Goal: Information Seeking & Learning: Learn about a topic

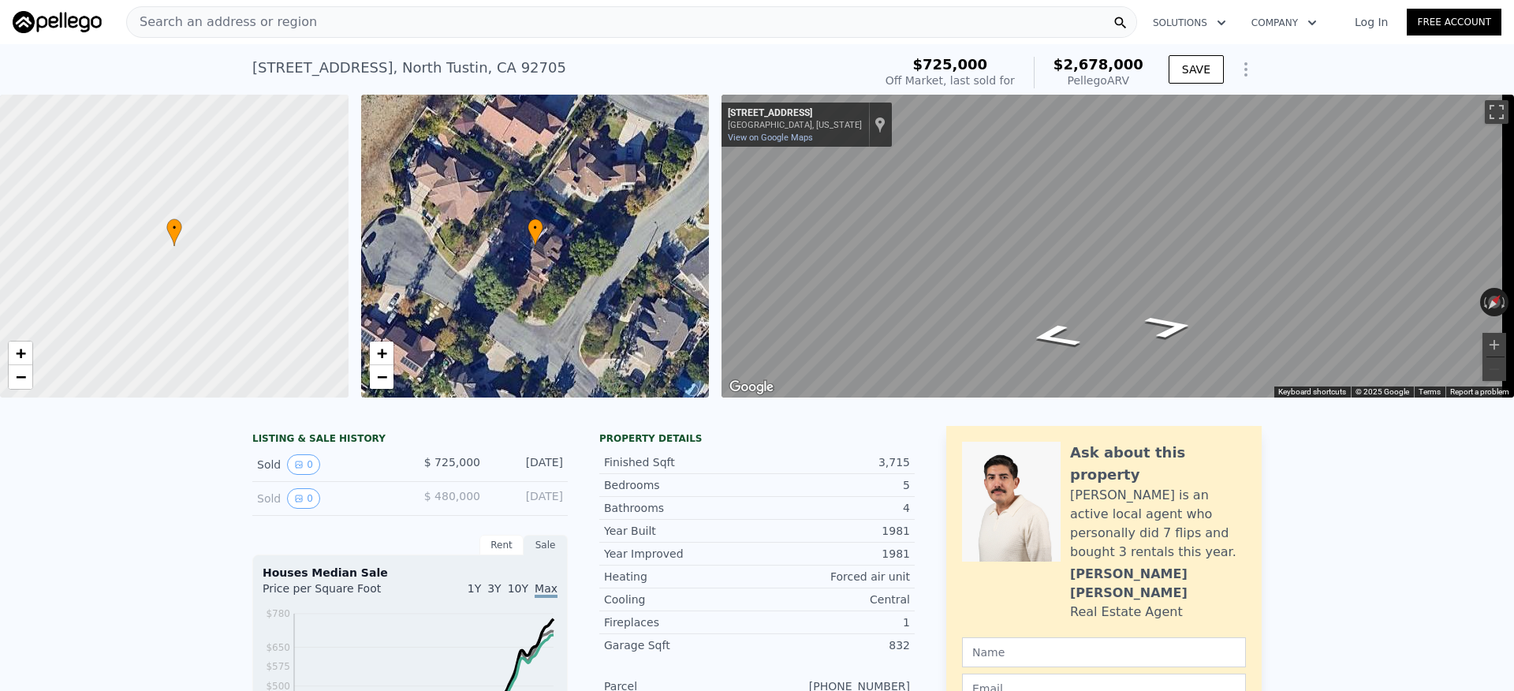
scroll to position [3, 0]
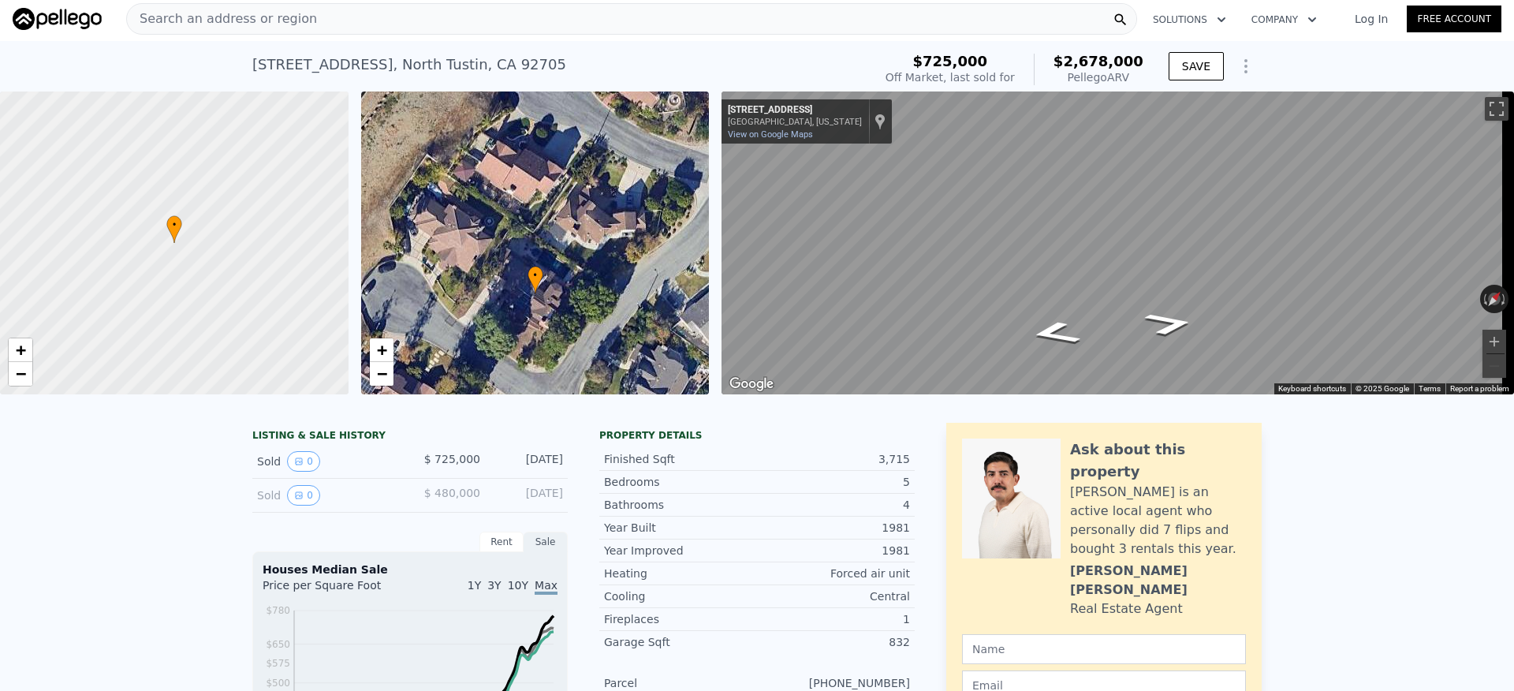
drag, startPoint x: 569, startPoint y: 283, endPoint x: 569, endPoint y: 334, distance: 50.5
click at [569, 334] on div "• + −" at bounding box center [535, 242] width 348 height 303
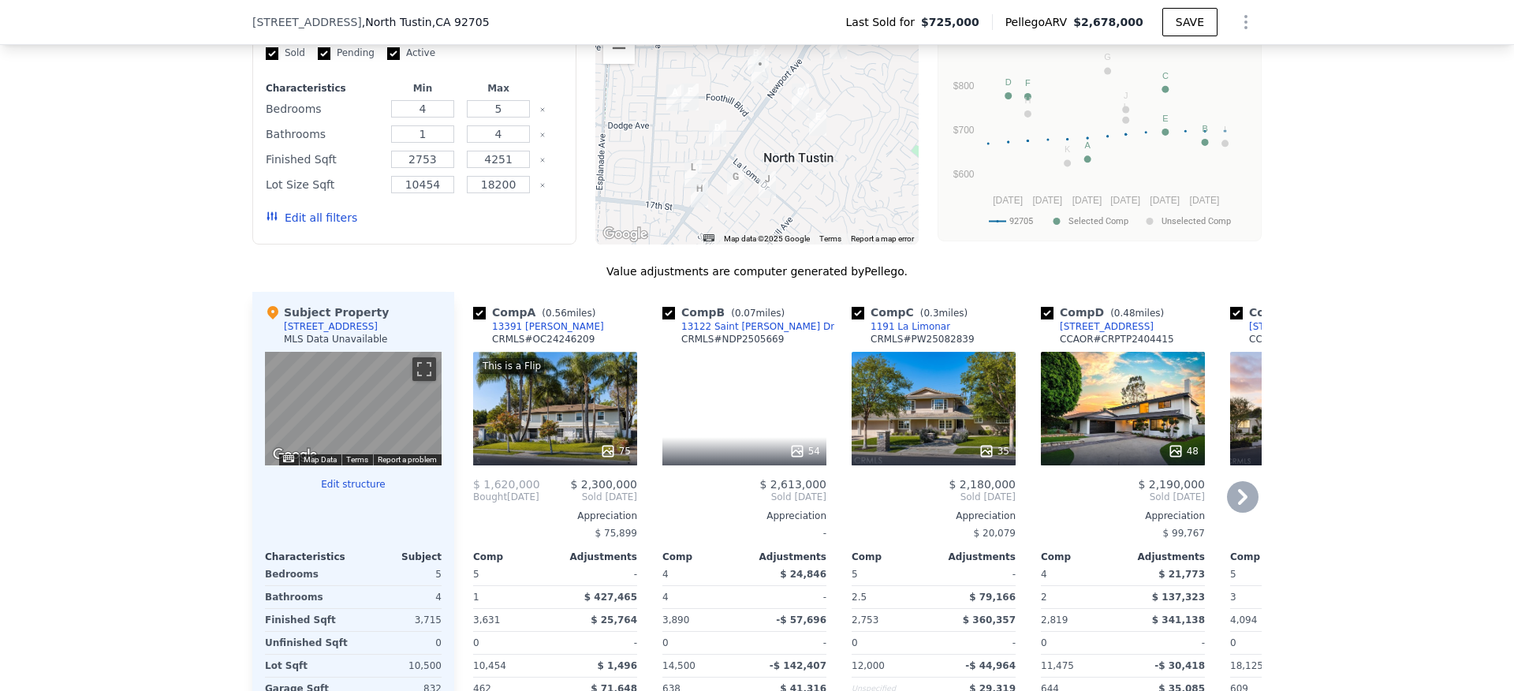
scroll to position [1403, 0]
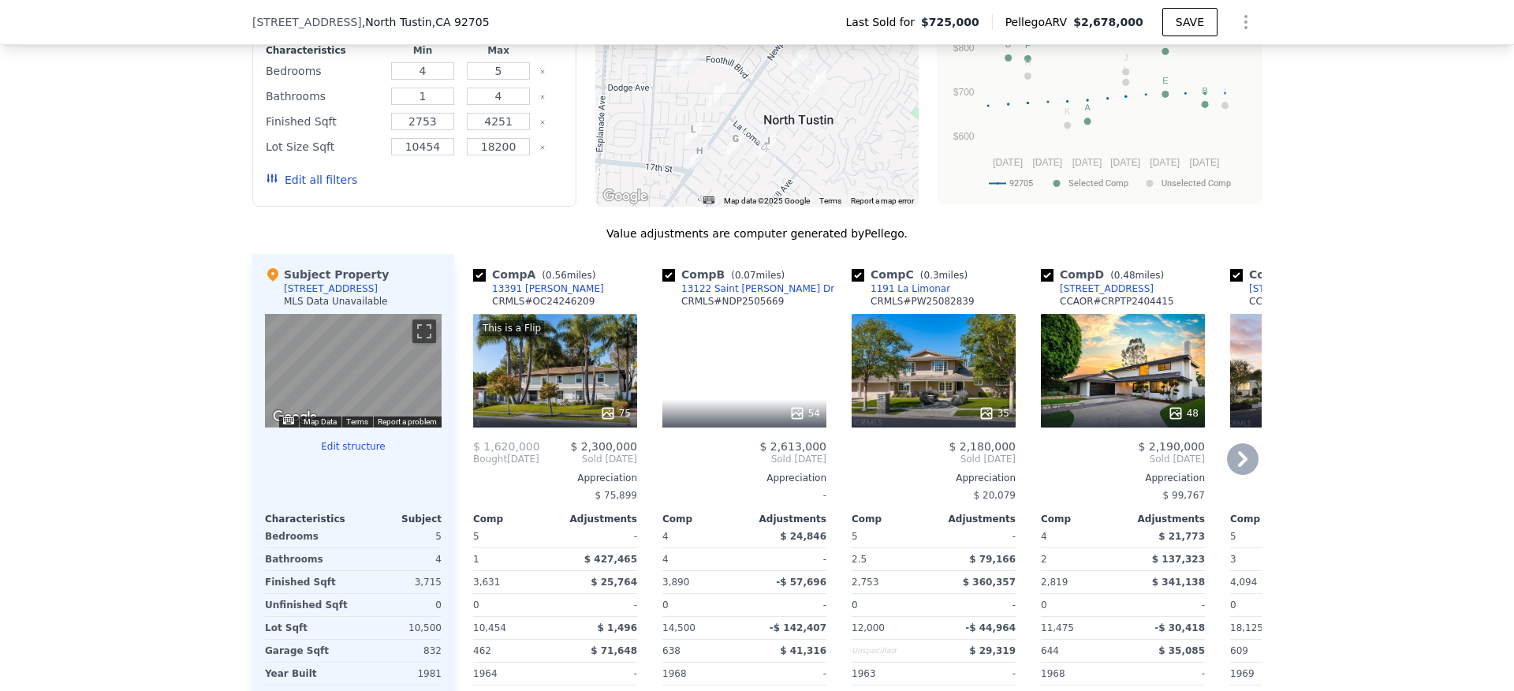
click at [720, 376] on div "54" at bounding box center [744, 371] width 164 height 114
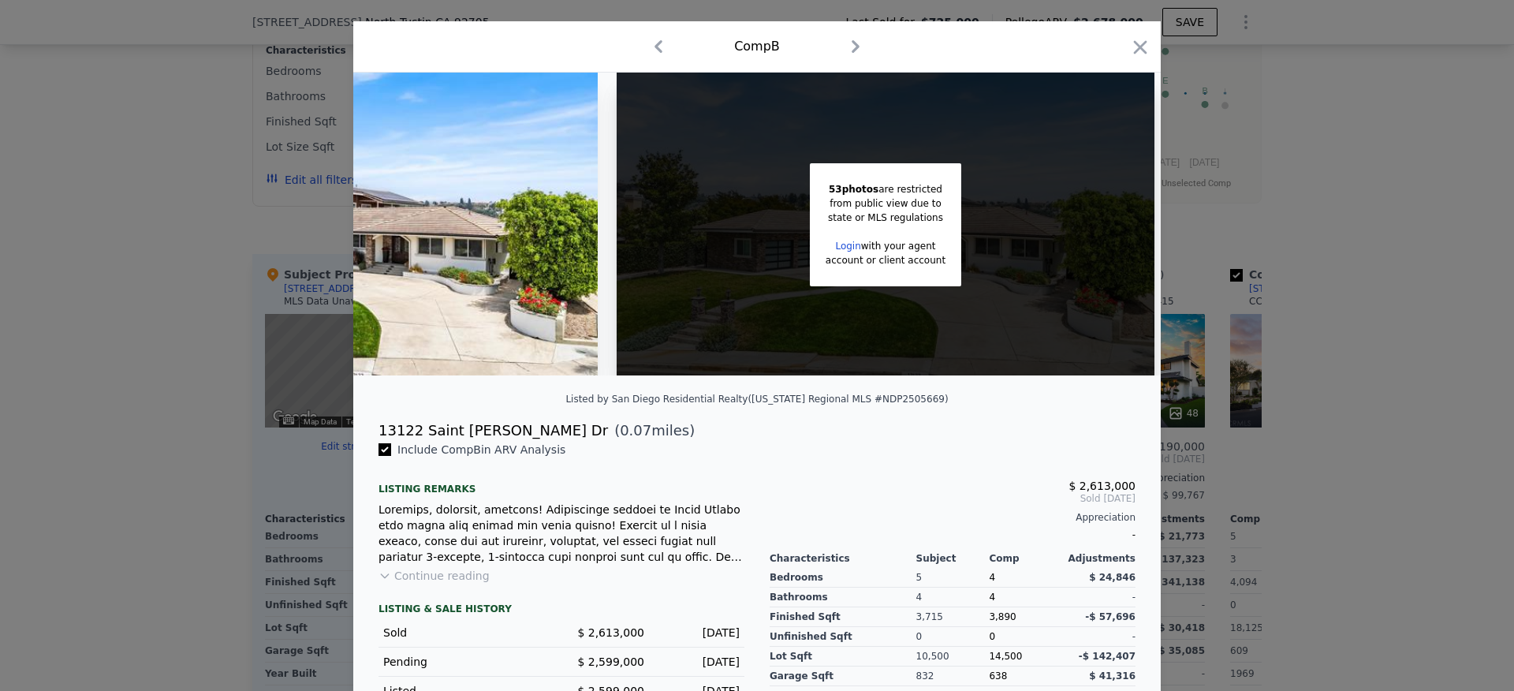
scroll to position [149, 0]
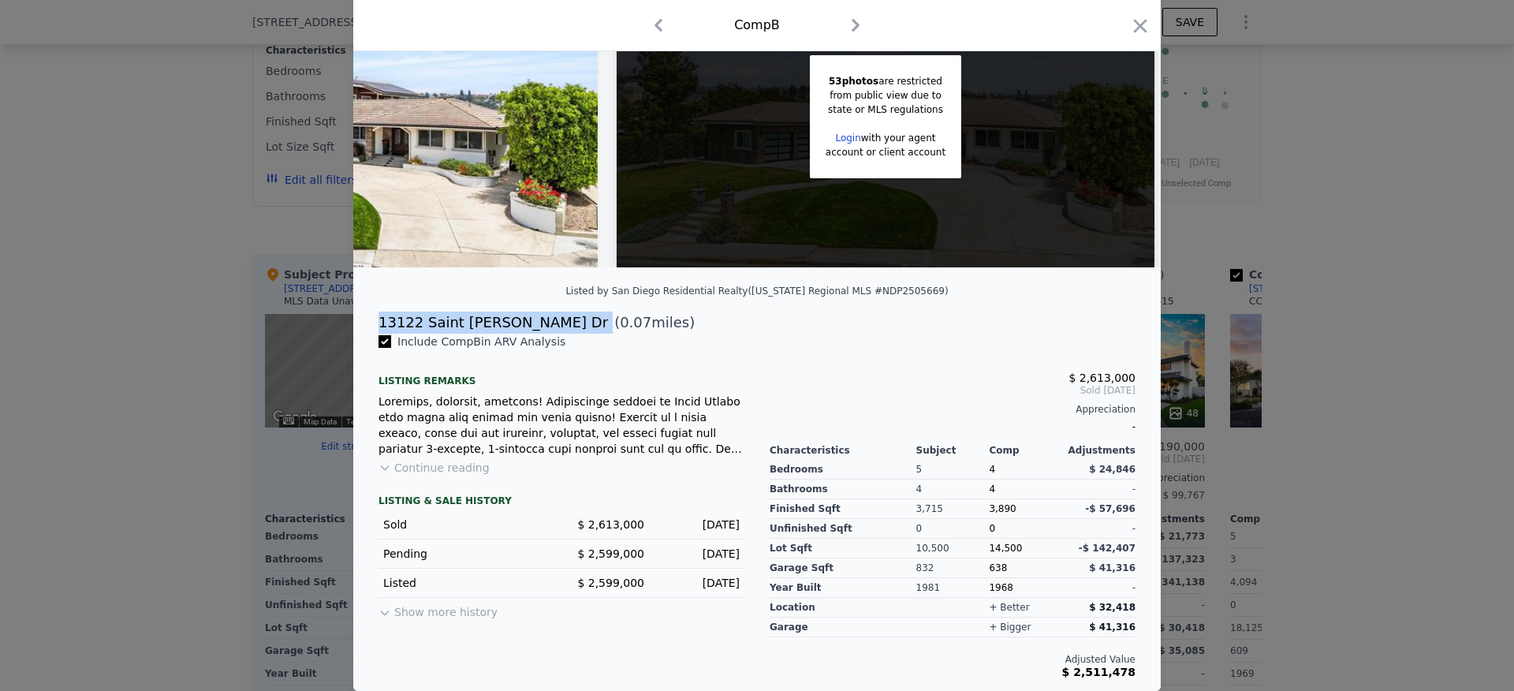
drag, startPoint x: 521, startPoint y: 322, endPoint x: 408, endPoint y: 323, distance: 113.5
click at [376, 319] on div "13122 Saint Thomas Dr ( 0.07 miles)" at bounding box center [757, 322] width 782 height 22
click at [408, 323] on div "13122 Saint Thomas Dr" at bounding box center [492, 322] width 229 height 22
copy div
click at [510, 313] on div "13122 Saint Thomas Dr" at bounding box center [492, 322] width 229 height 22
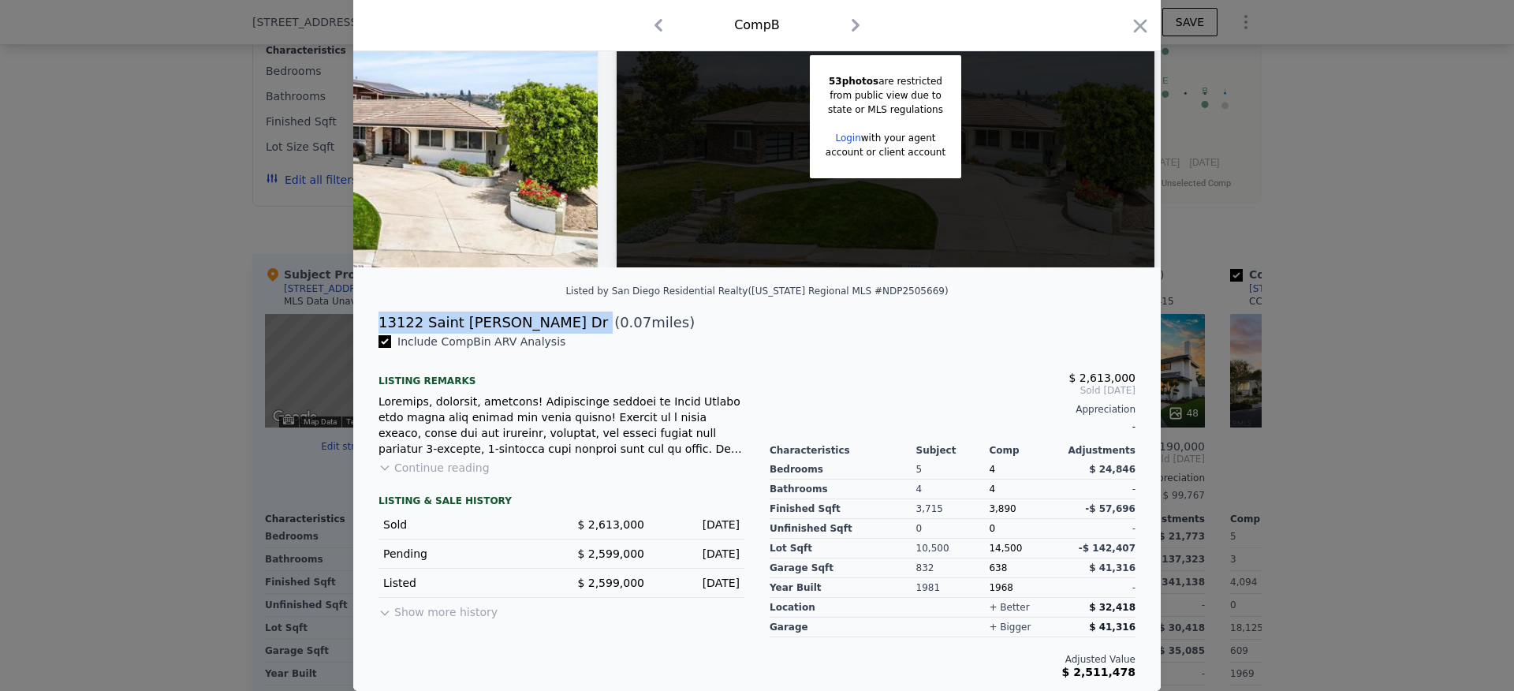
drag, startPoint x: 522, startPoint y: 323, endPoint x: 372, endPoint y: 322, distance: 149.8
click at [368, 323] on div "13122 Saint Thomas Dr ( 0.07 miles)" at bounding box center [757, 322] width 782 height 22
copy div "13122 Saint Thomas Dr"
click at [1138, 26] on icon "button" at bounding box center [1140, 26] width 22 height 22
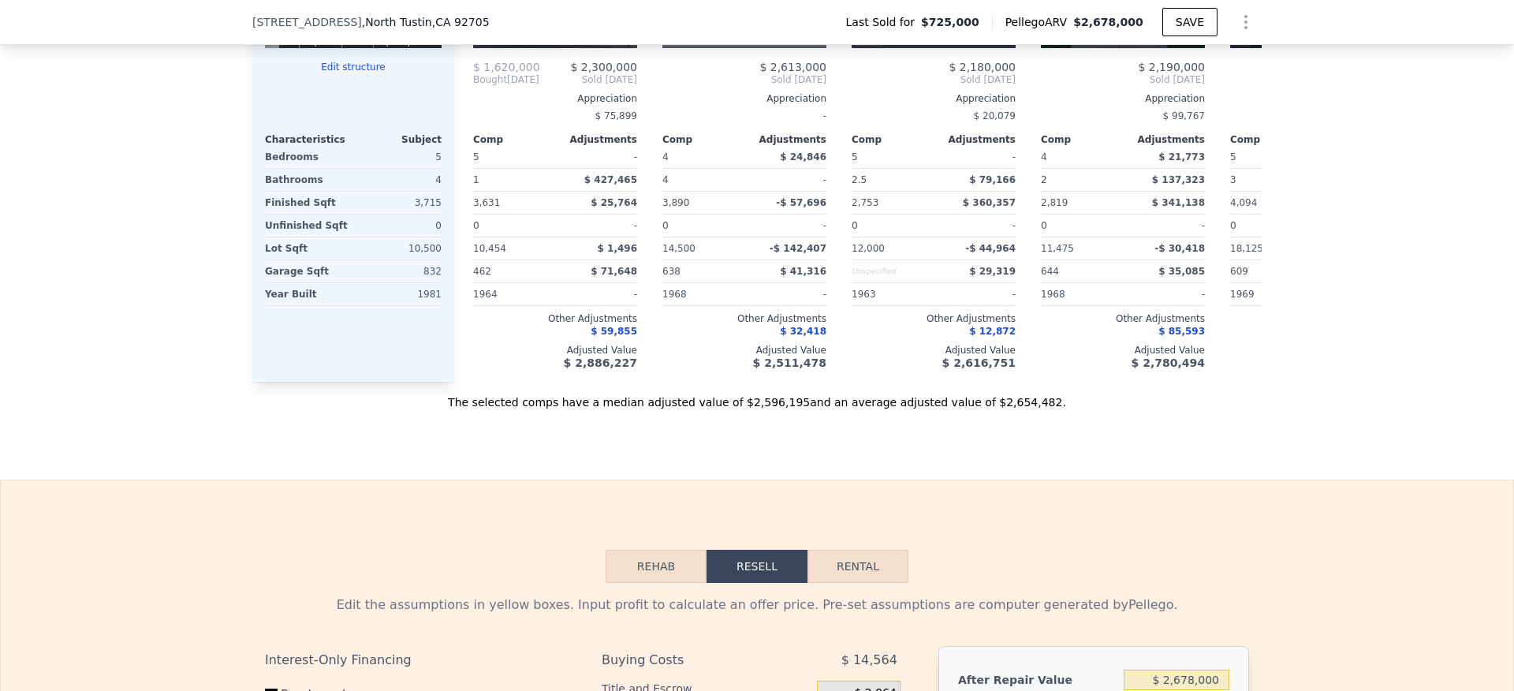
scroll to position [773, 0]
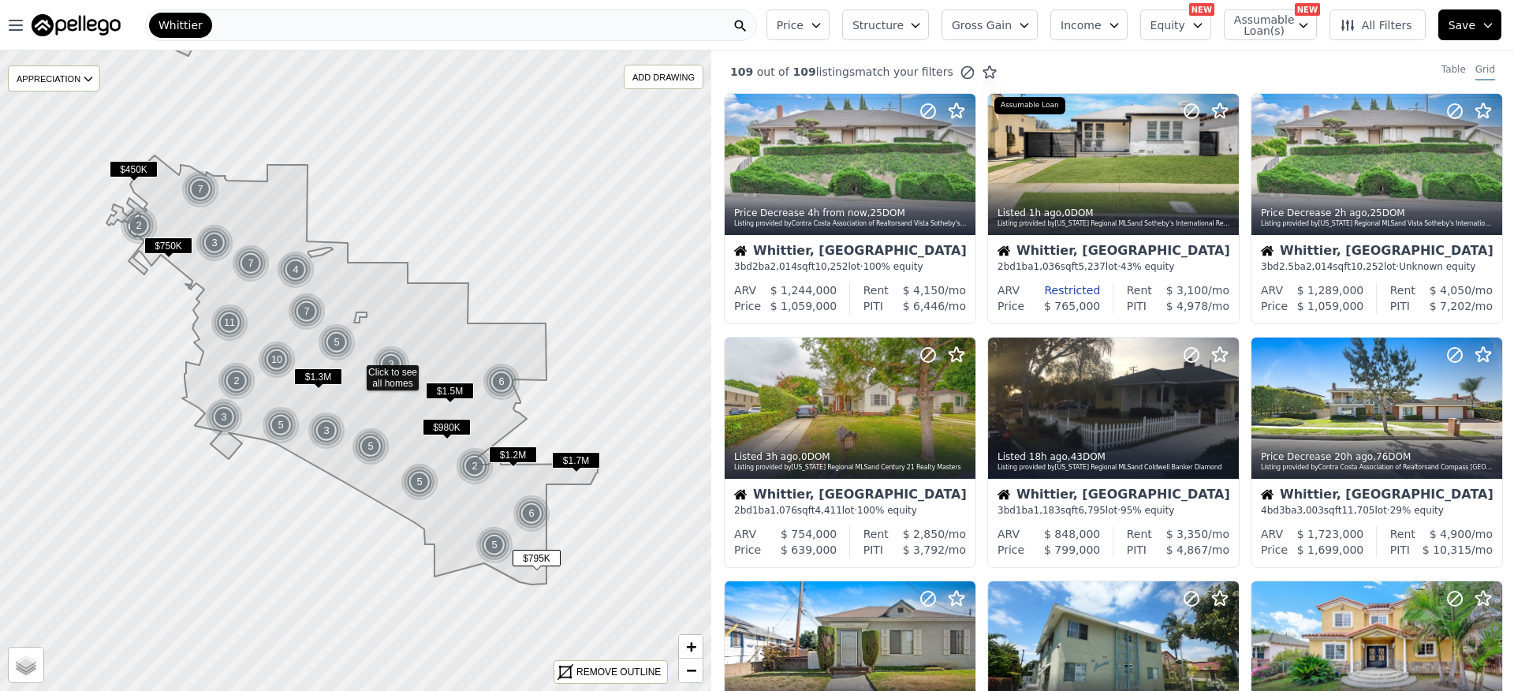
click at [994, 32] on span "Gross Gain" at bounding box center [982, 25] width 60 height 16
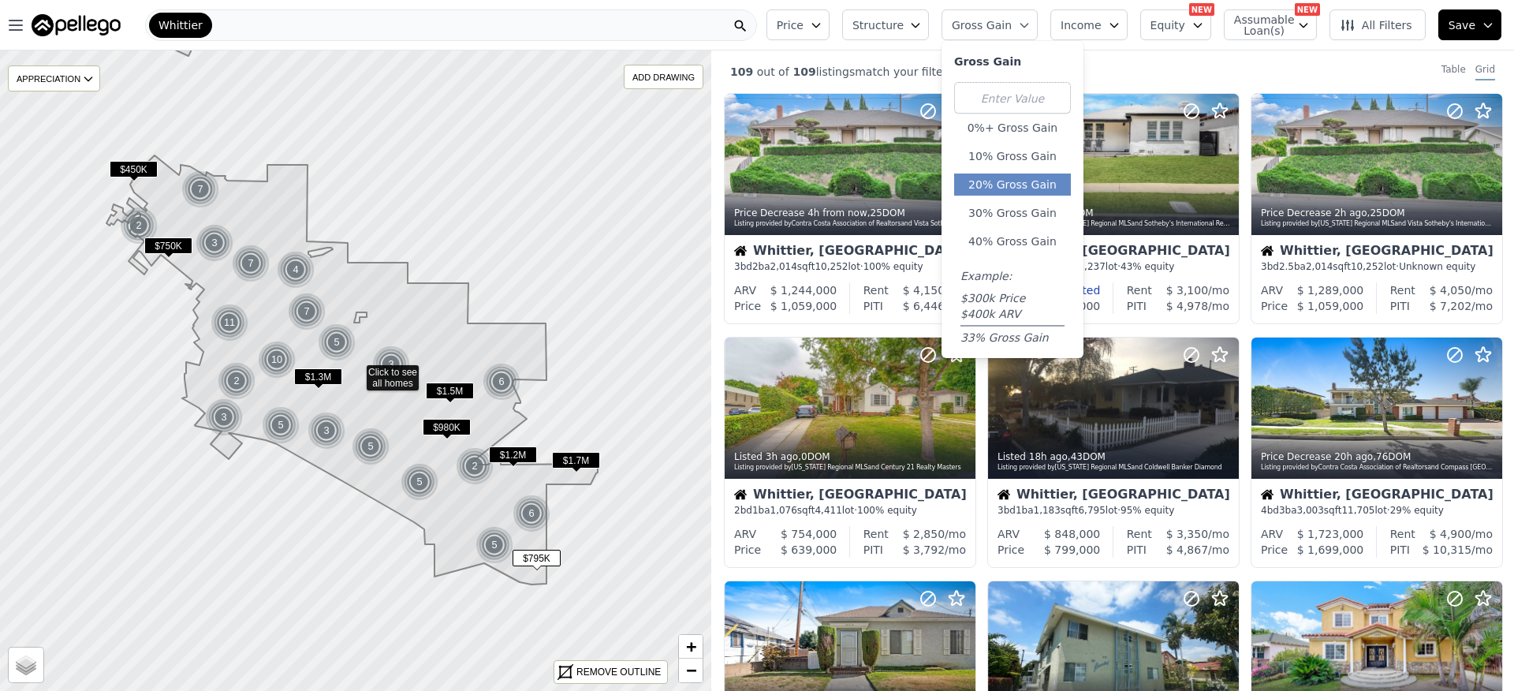
click at [1020, 184] on button "20% Gross Gain" at bounding box center [1012, 184] width 117 height 22
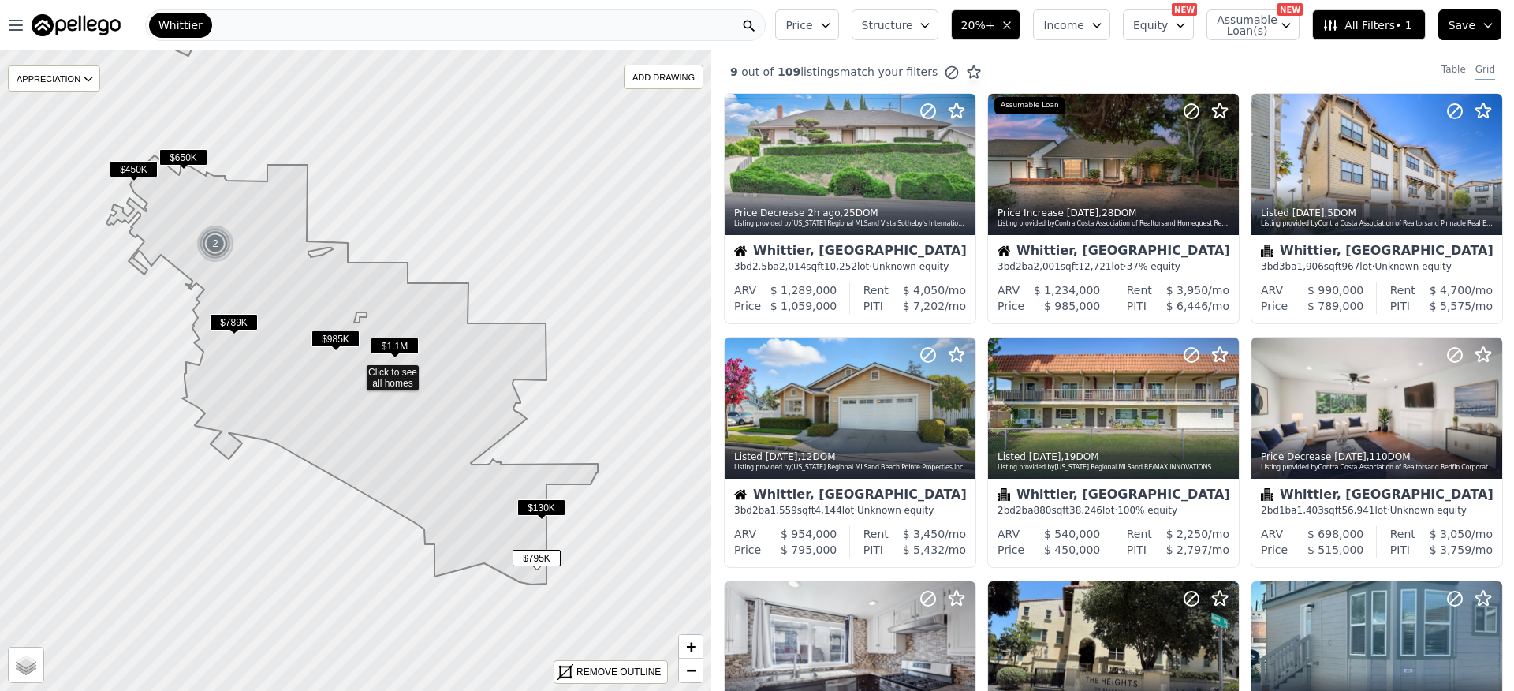
click at [930, 29] on icon "button" at bounding box center [925, 25] width 13 height 13
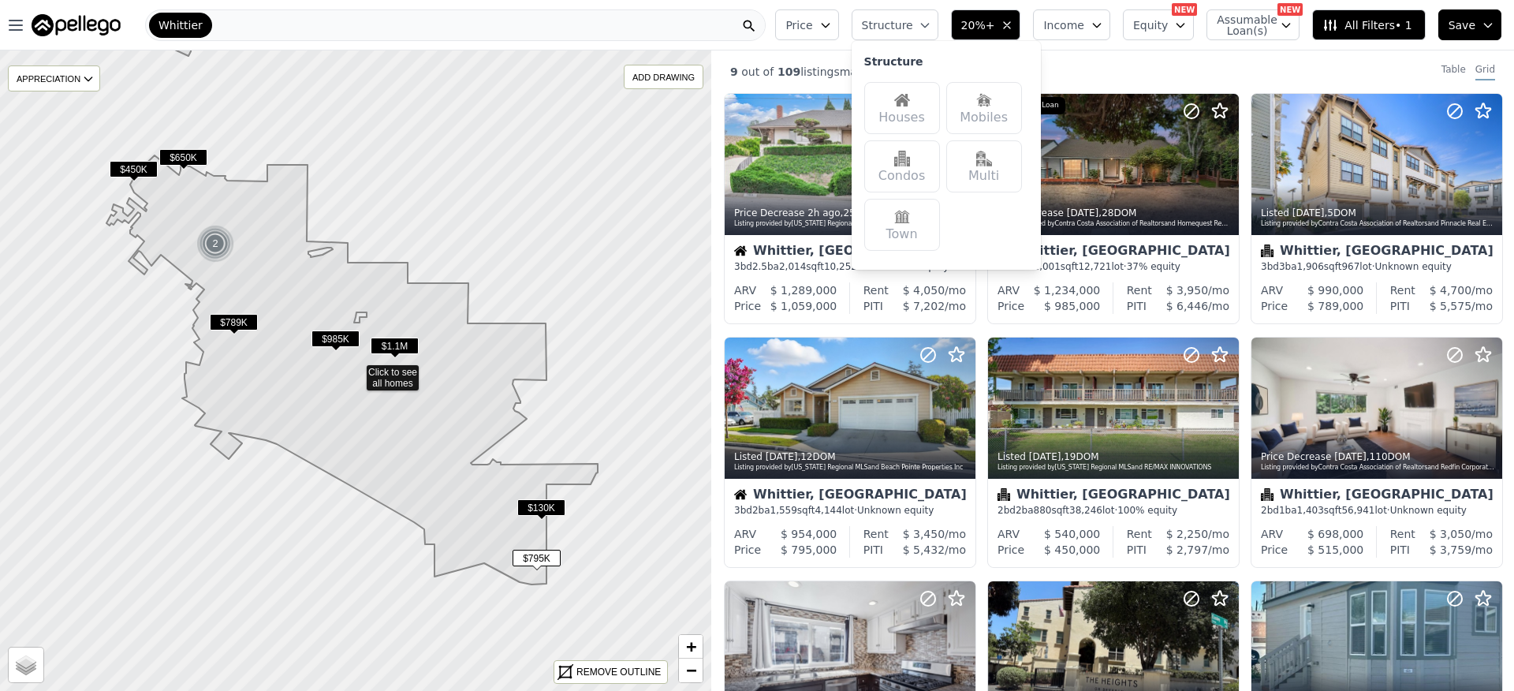
click at [911, 123] on div "Houses" at bounding box center [902, 108] width 76 height 52
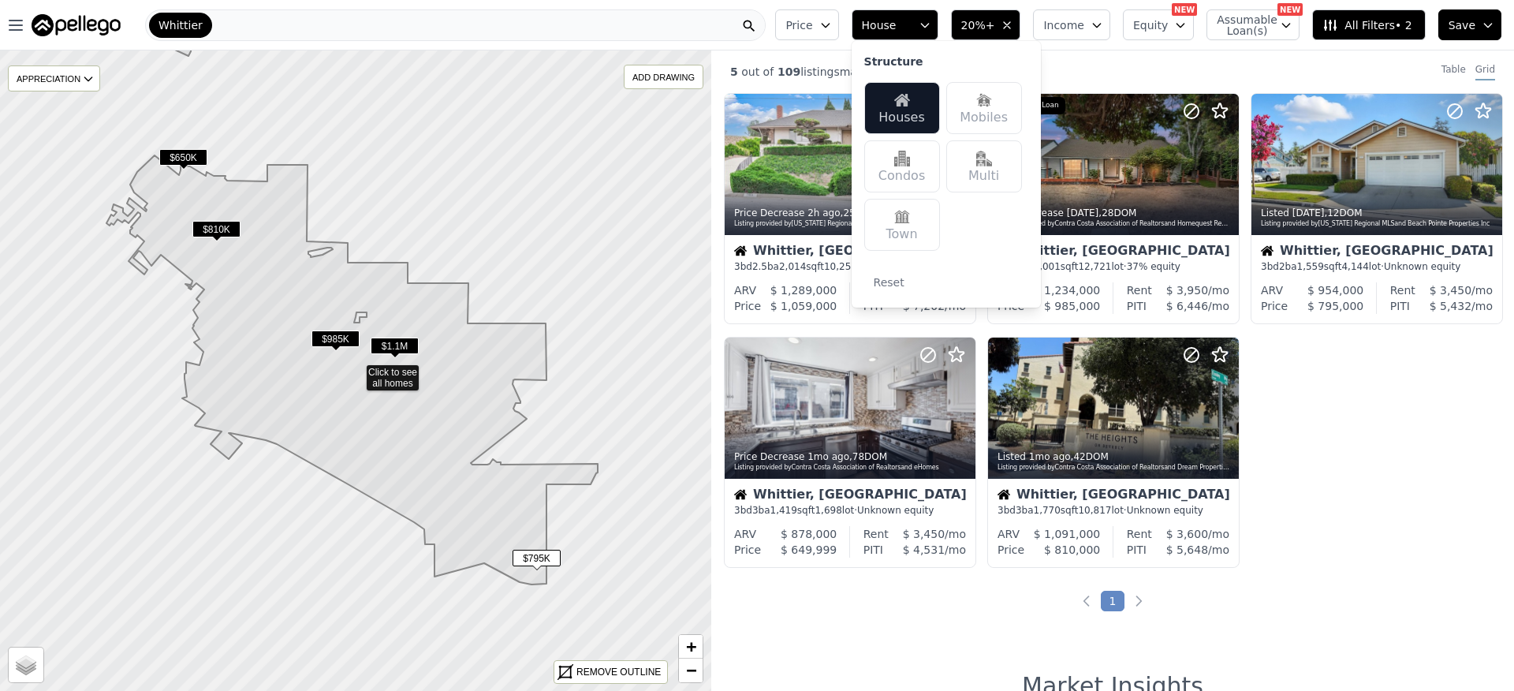
click at [1361, 387] on div "Price Decrease 2h ago , 25 DOM Listing provided by California Regional MLS and …" at bounding box center [1112, 336] width 803 height 487
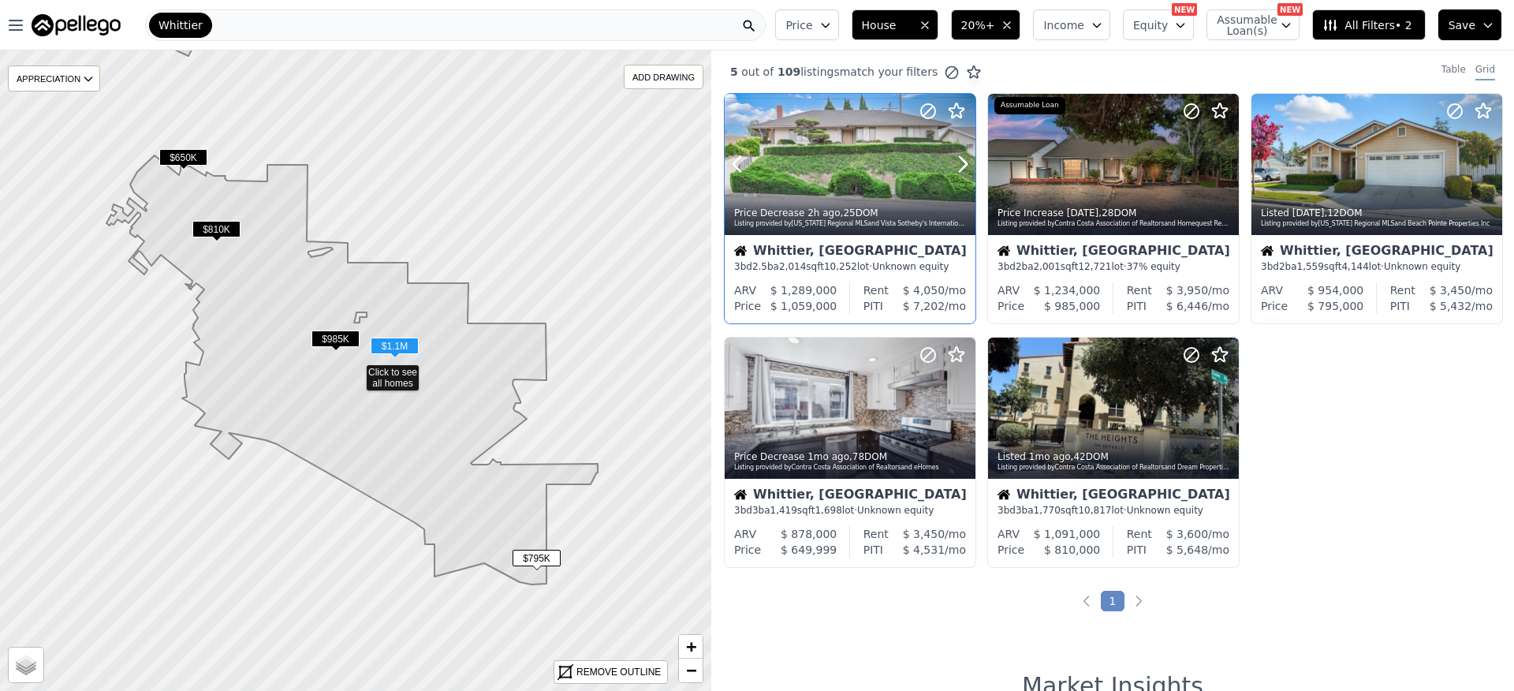
click at [882, 174] on div at bounding box center [924, 144] width 101 height 101
click at [838, 28] on button "Price" at bounding box center [806, 24] width 63 height 31
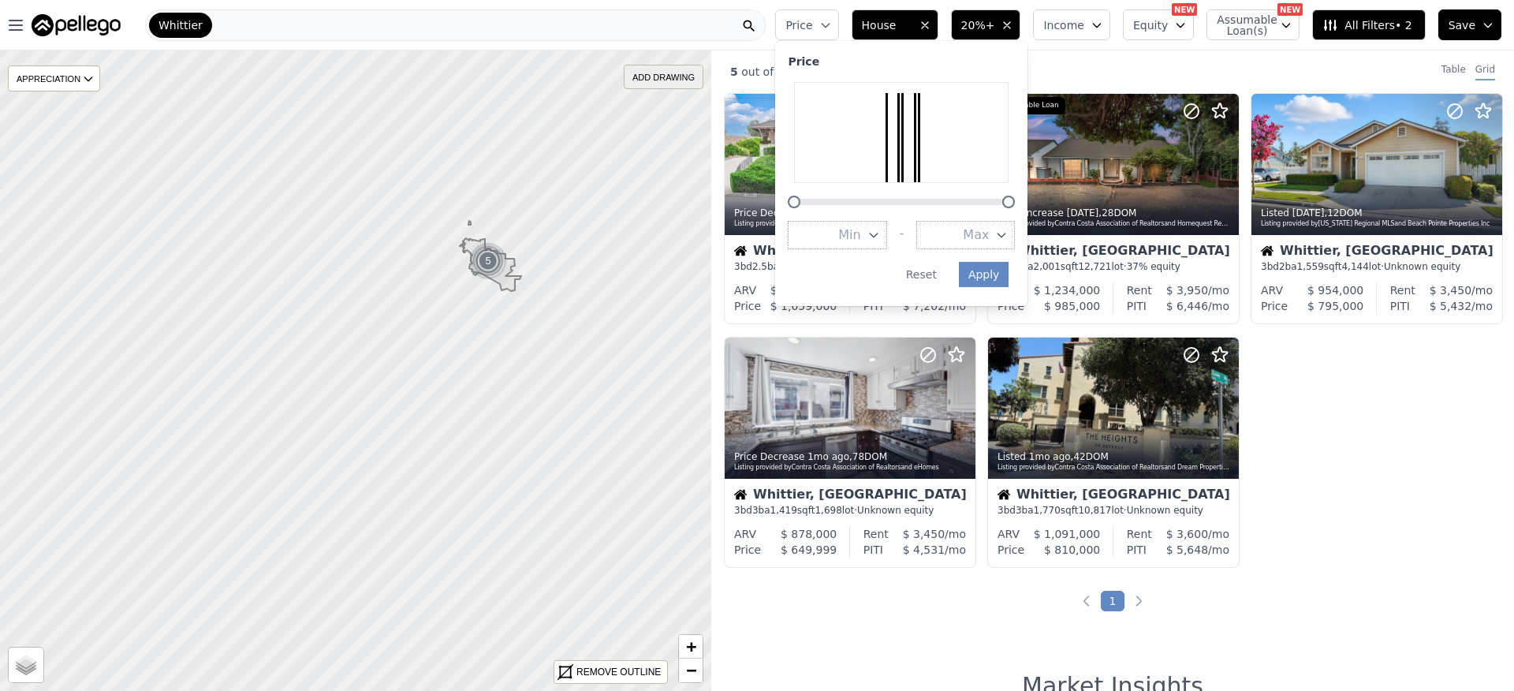
click at [653, 74] on div "ADD DRAWING" at bounding box center [663, 76] width 78 height 23
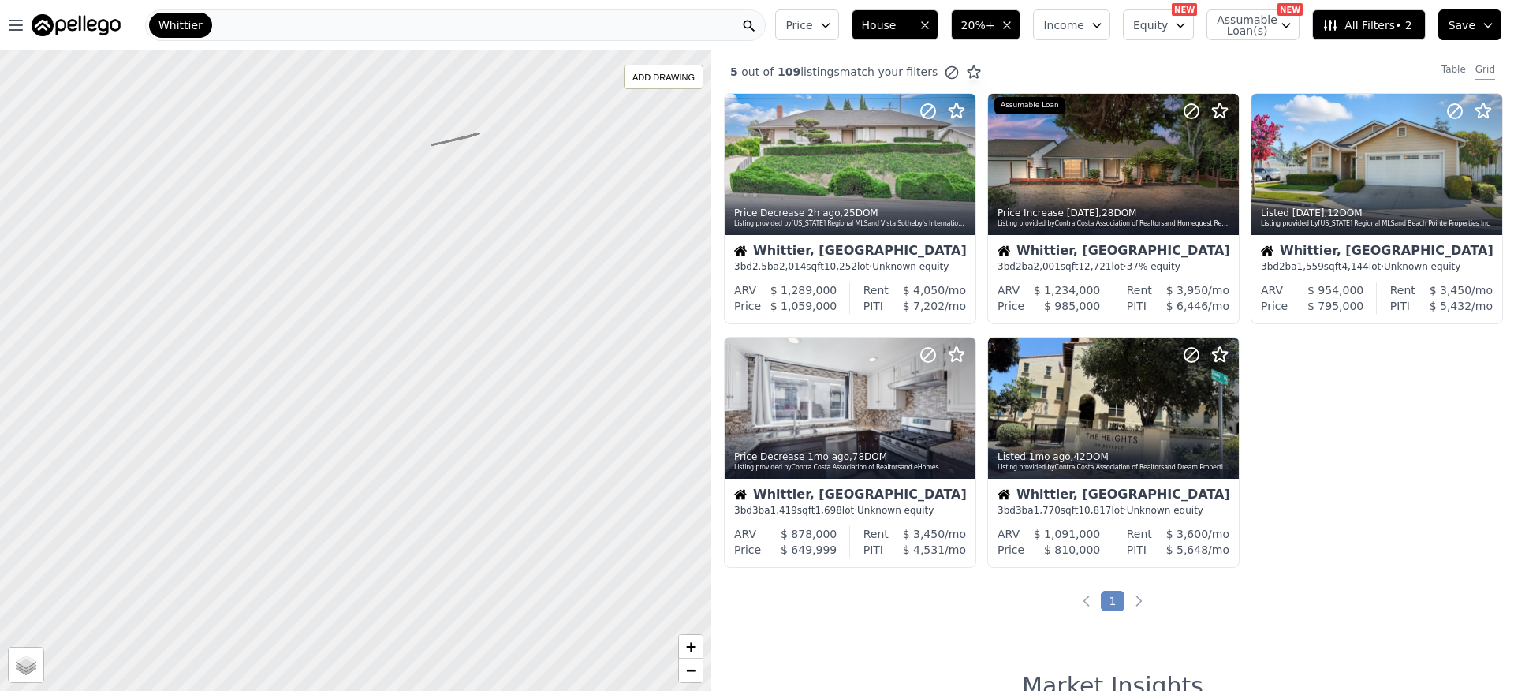
drag, startPoint x: 479, startPoint y: 133, endPoint x: 432, endPoint y: 145, distance: 48.8
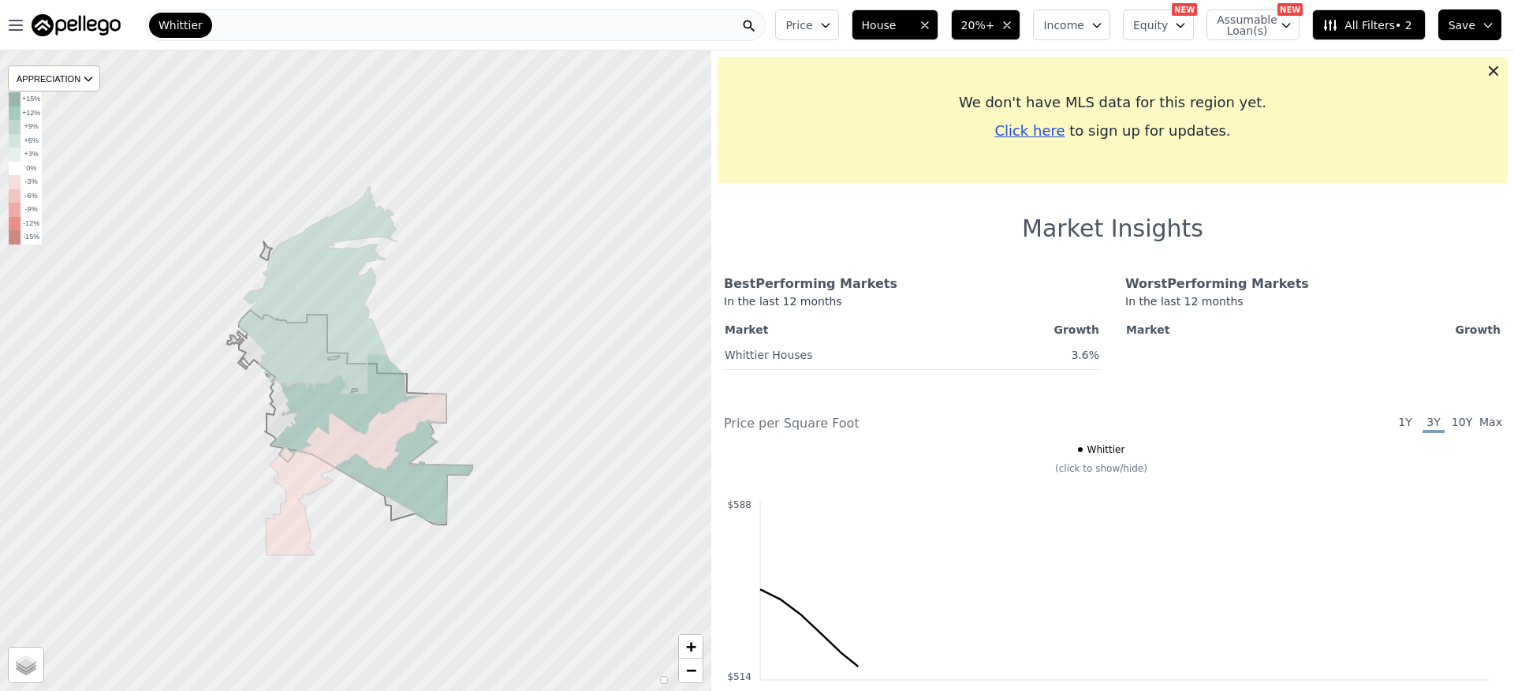
drag, startPoint x: 570, startPoint y: 156, endPoint x: 454, endPoint y: 167, distance: 116.4
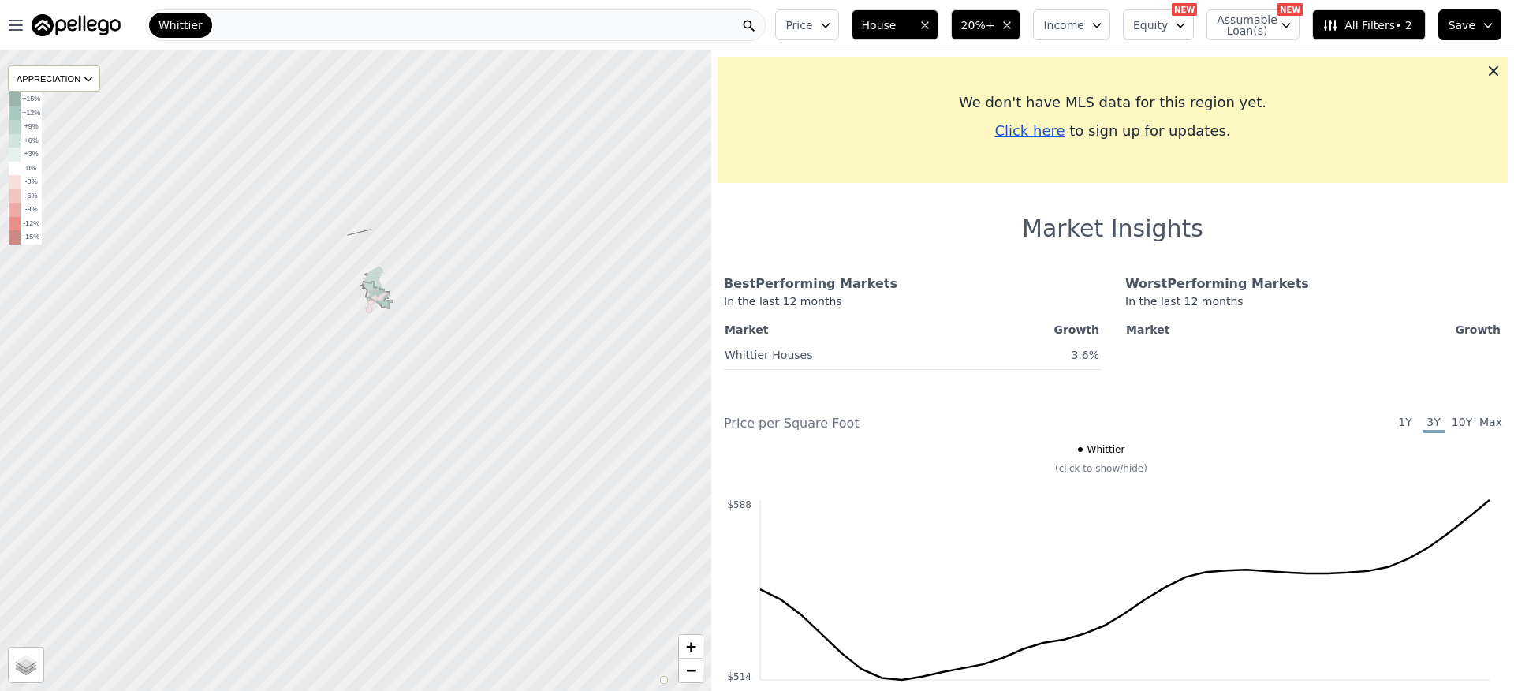
drag, startPoint x: 626, startPoint y: 176, endPoint x: 582, endPoint y: 183, distance: 44.7
click at [516, 224] on div at bounding box center [354, 371] width 853 height 768
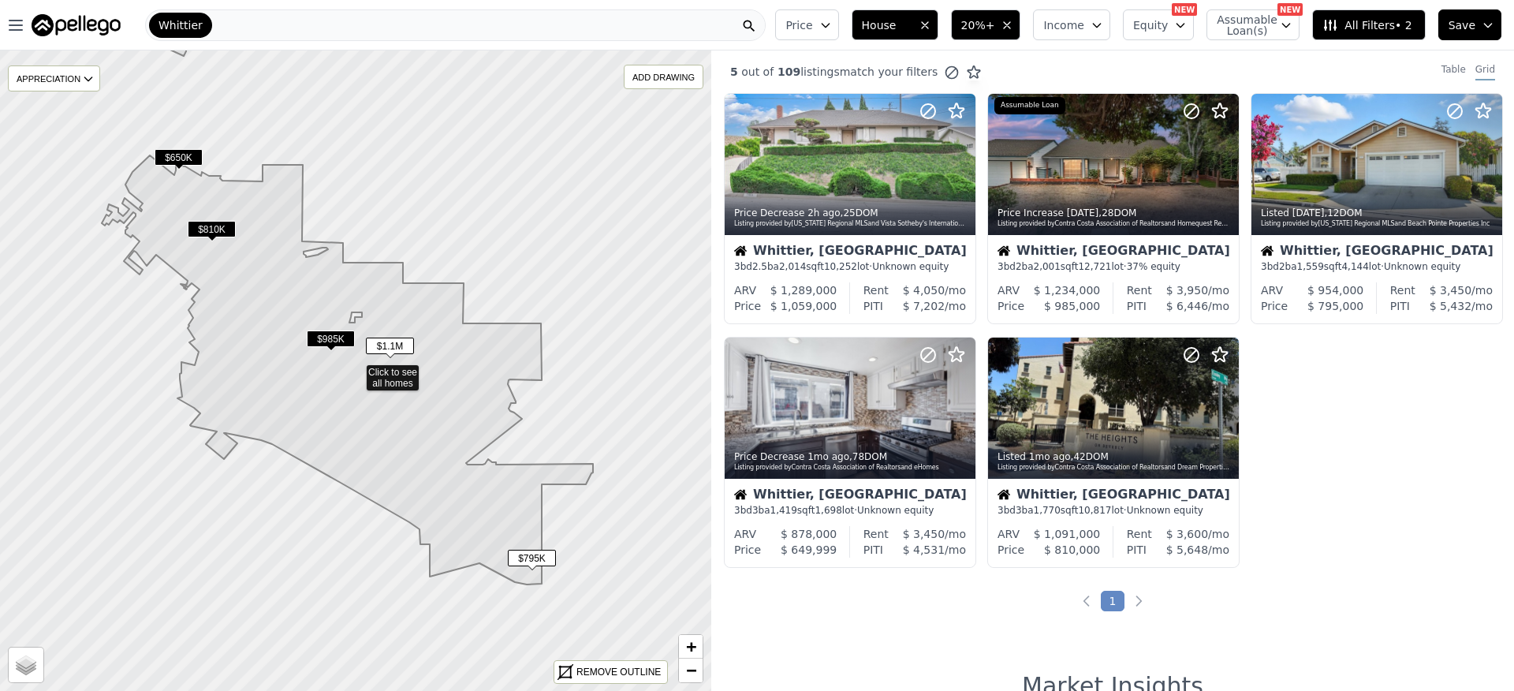
click at [654, 84] on div "ADD DRAWING" at bounding box center [663, 76] width 78 height 23
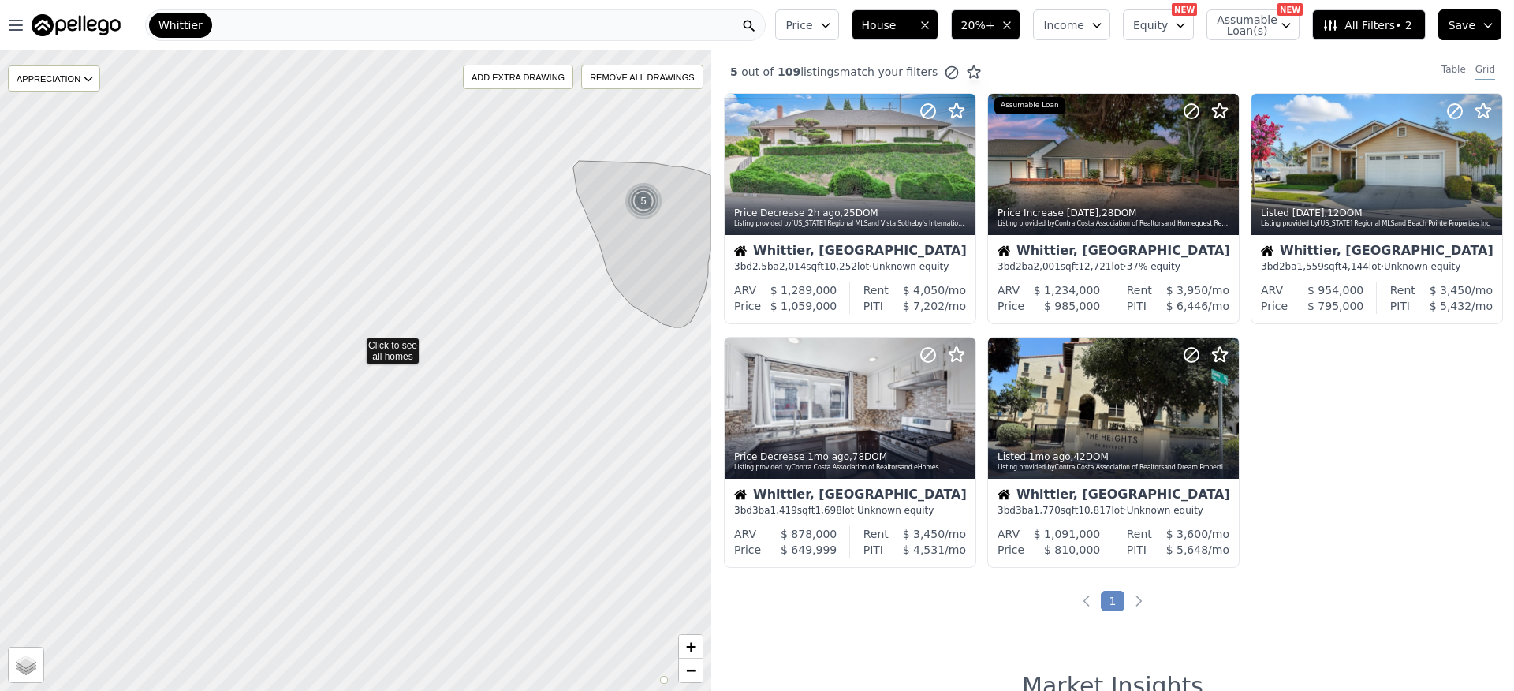
click at [1003, 28] on button "20%+" at bounding box center [986, 24] width 70 height 31
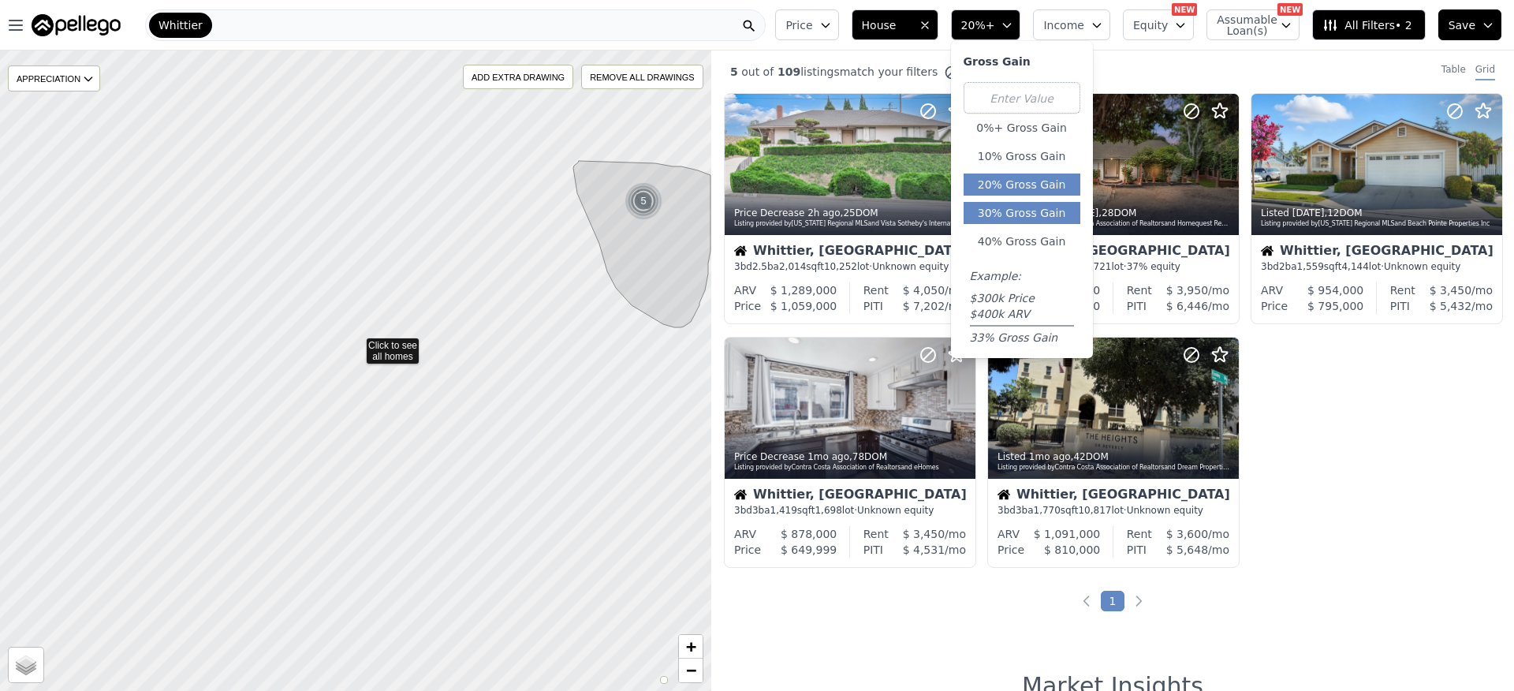
click at [1042, 203] on button "30% Gross Gain" at bounding box center [1021, 213] width 117 height 22
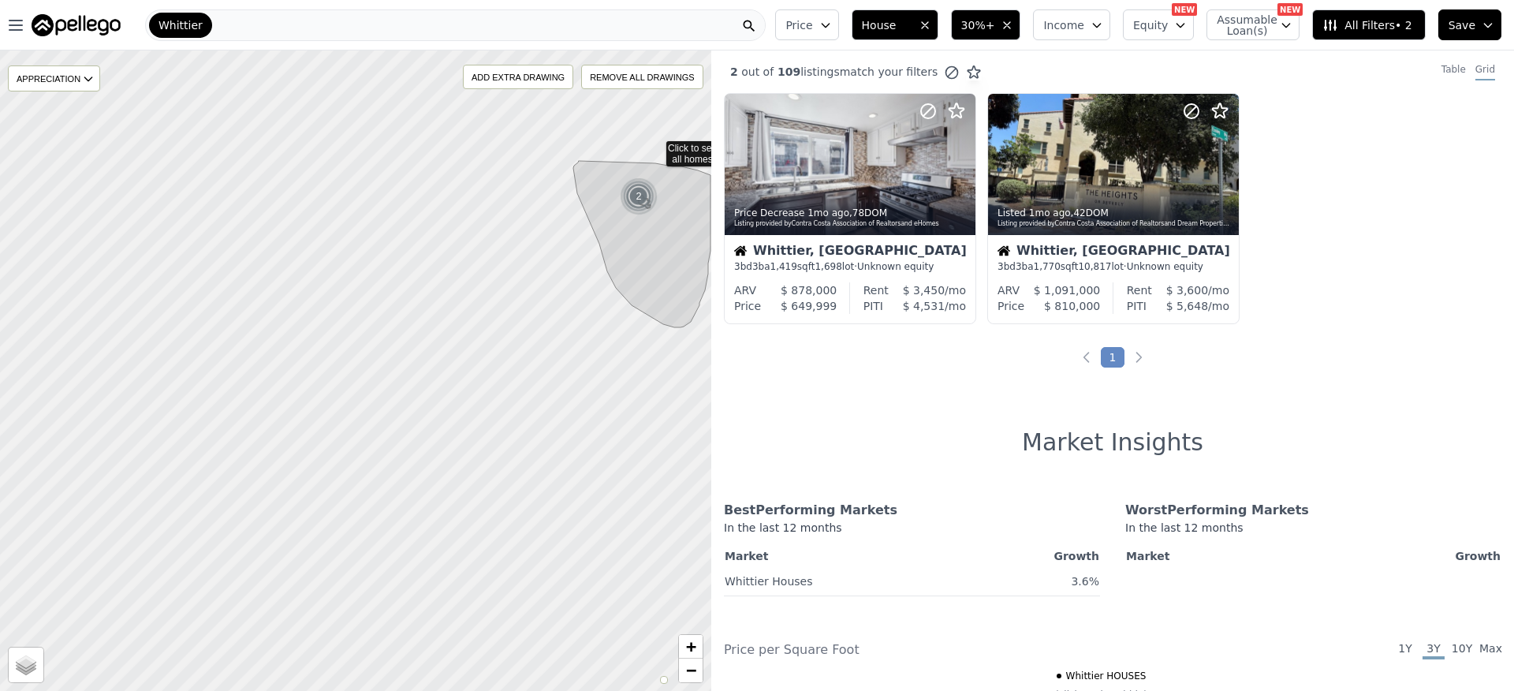
click at [655, 146] on icon at bounding box center [356, 370] width 858 height 773
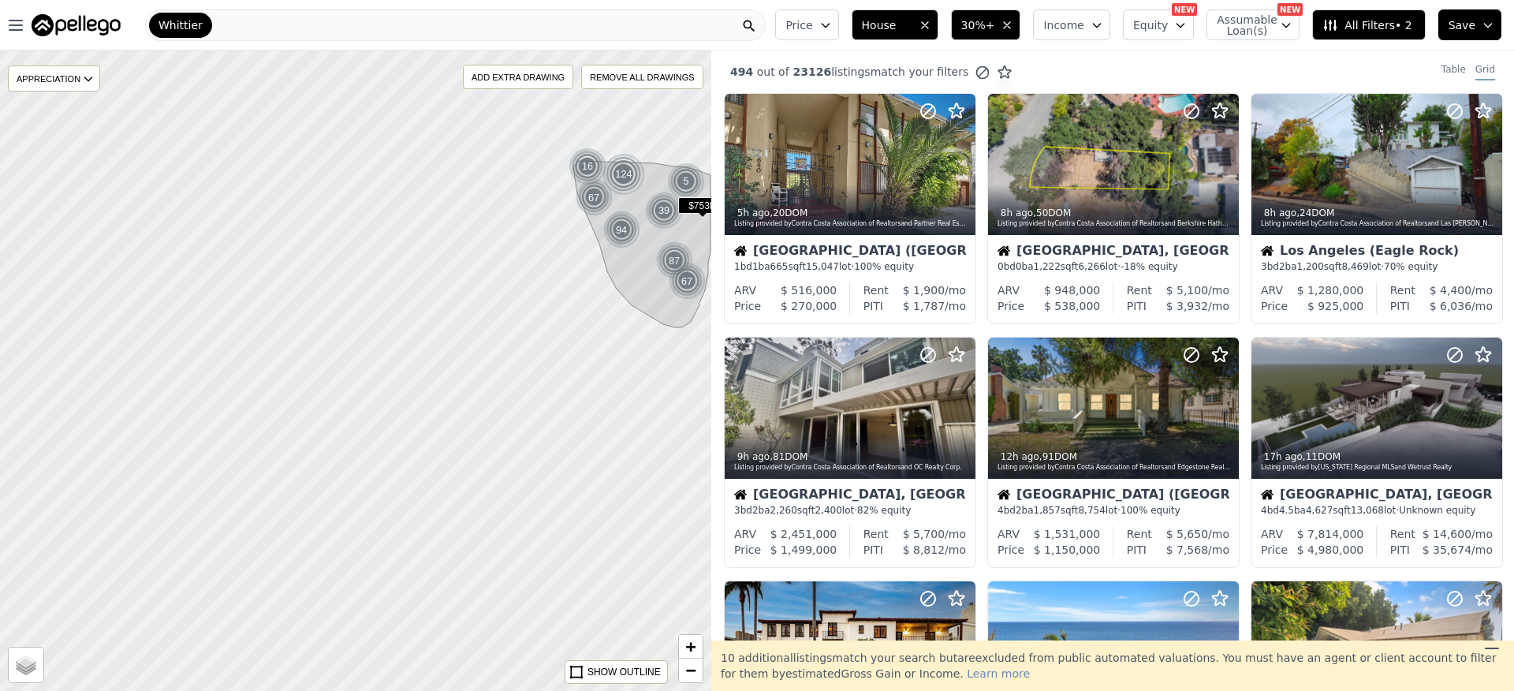
click at [634, 336] on div at bounding box center [355, 371] width 853 height 768
click at [826, 32] on button "Price" at bounding box center [806, 24] width 63 height 31
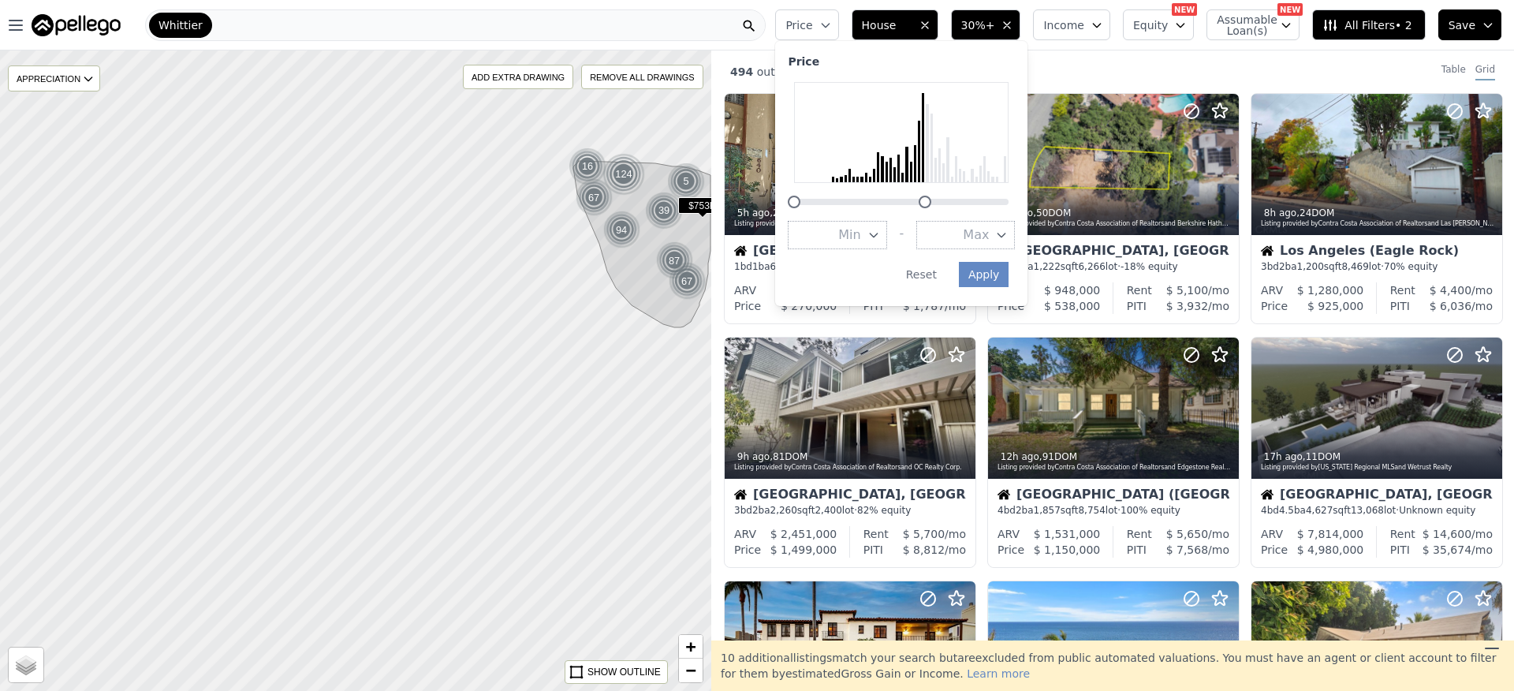
drag, startPoint x: 1016, startPoint y: 201, endPoint x: 931, endPoint y: 219, distance: 86.3
click at [931, 219] on div "Price Min - Max Apply Reset" at bounding box center [901, 173] width 252 height 265
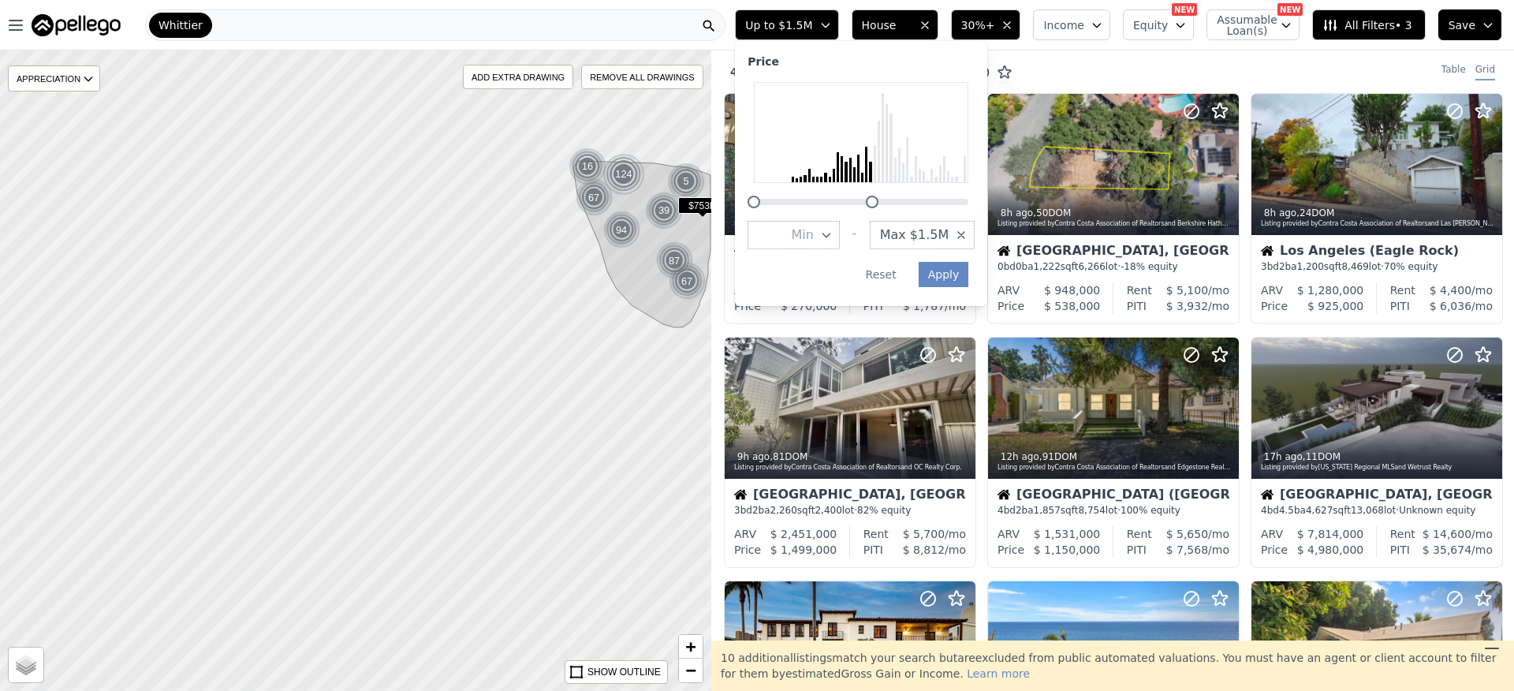
drag, startPoint x: 895, startPoint y: 203, endPoint x: 885, endPoint y: 207, distance: 11.0
click at [878, 207] on div at bounding box center [872, 202] width 13 height 13
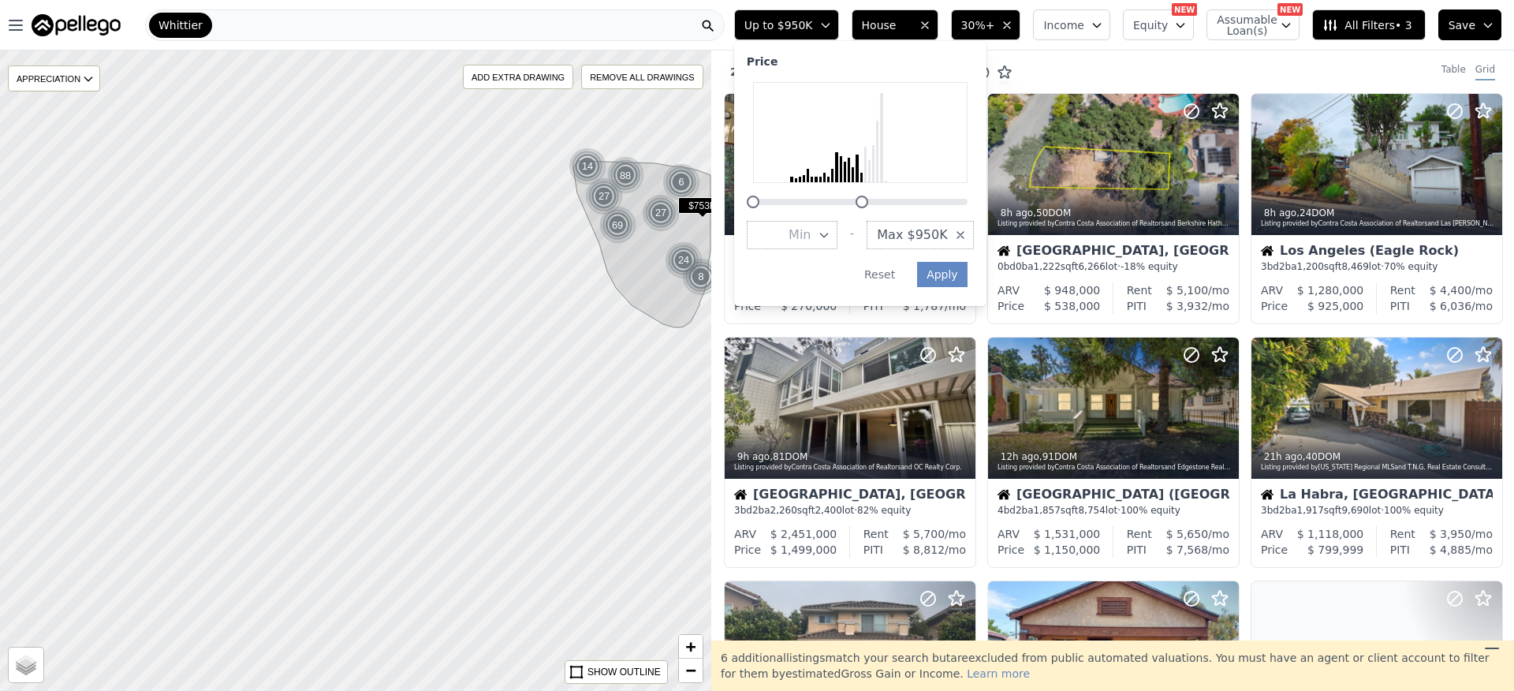
drag, startPoint x: 884, startPoint y: 207, endPoint x: 875, endPoint y: 209, distance: 9.0
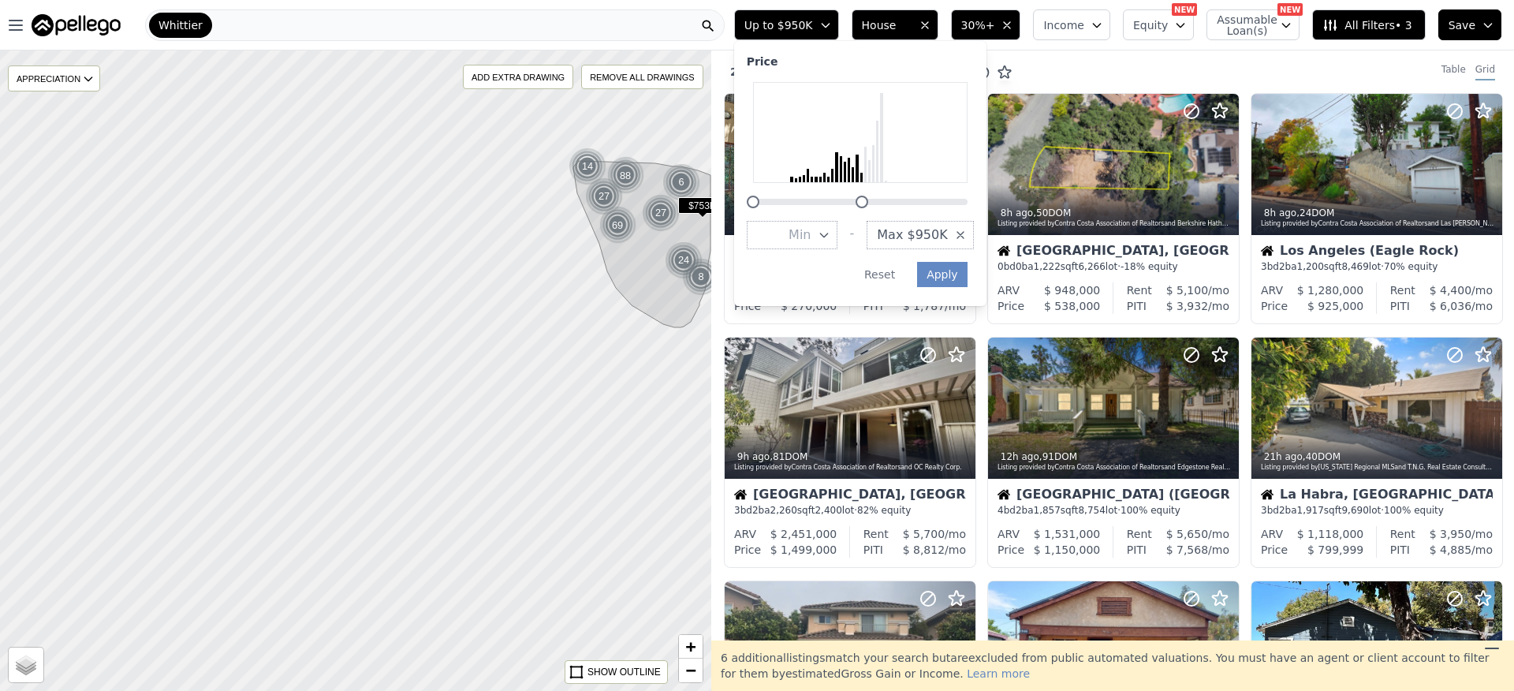
click at [875, 209] on div "Price Min - Max $950K Apply Reset" at bounding box center [860, 173] width 252 height 265
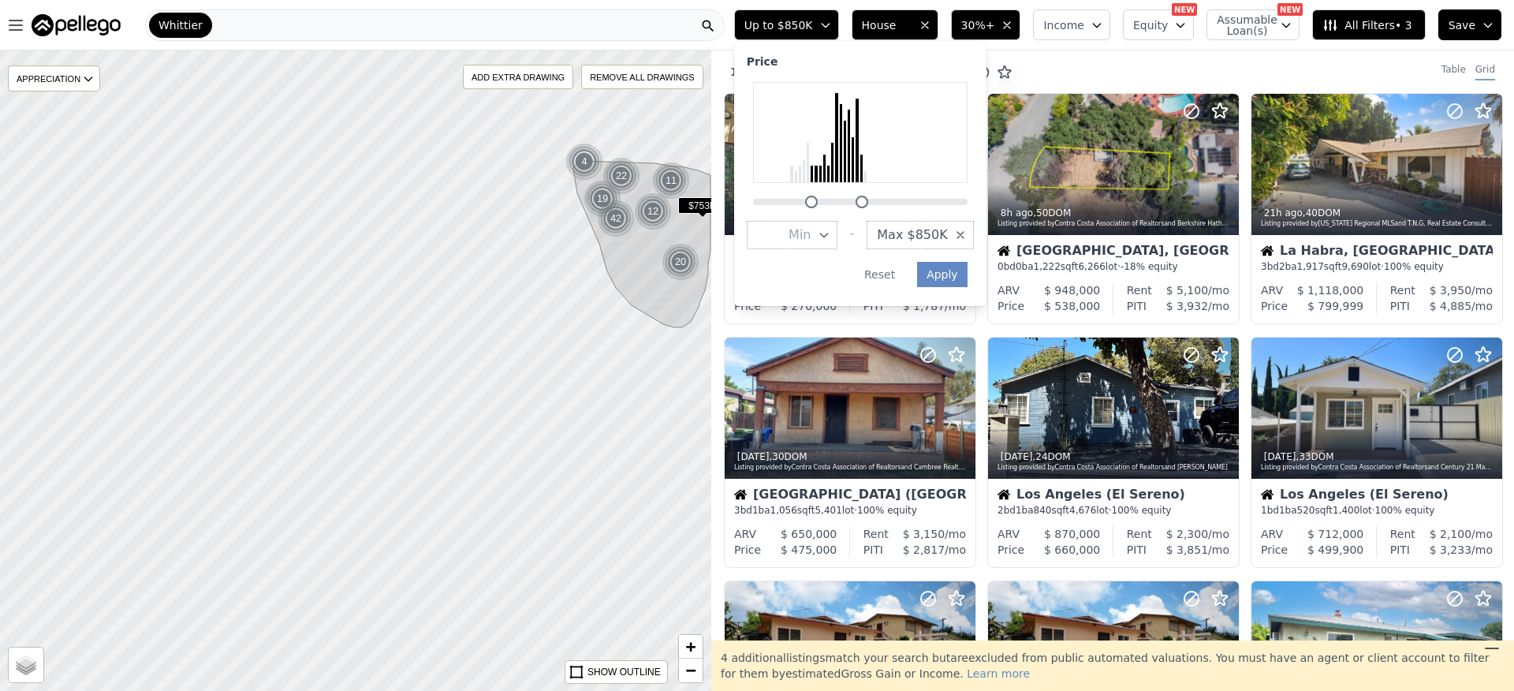
drag, startPoint x: 781, startPoint y: 205, endPoint x: 824, endPoint y: 205, distance: 43.4
click at [818, 205] on div at bounding box center [811, 202] width 13 height 13
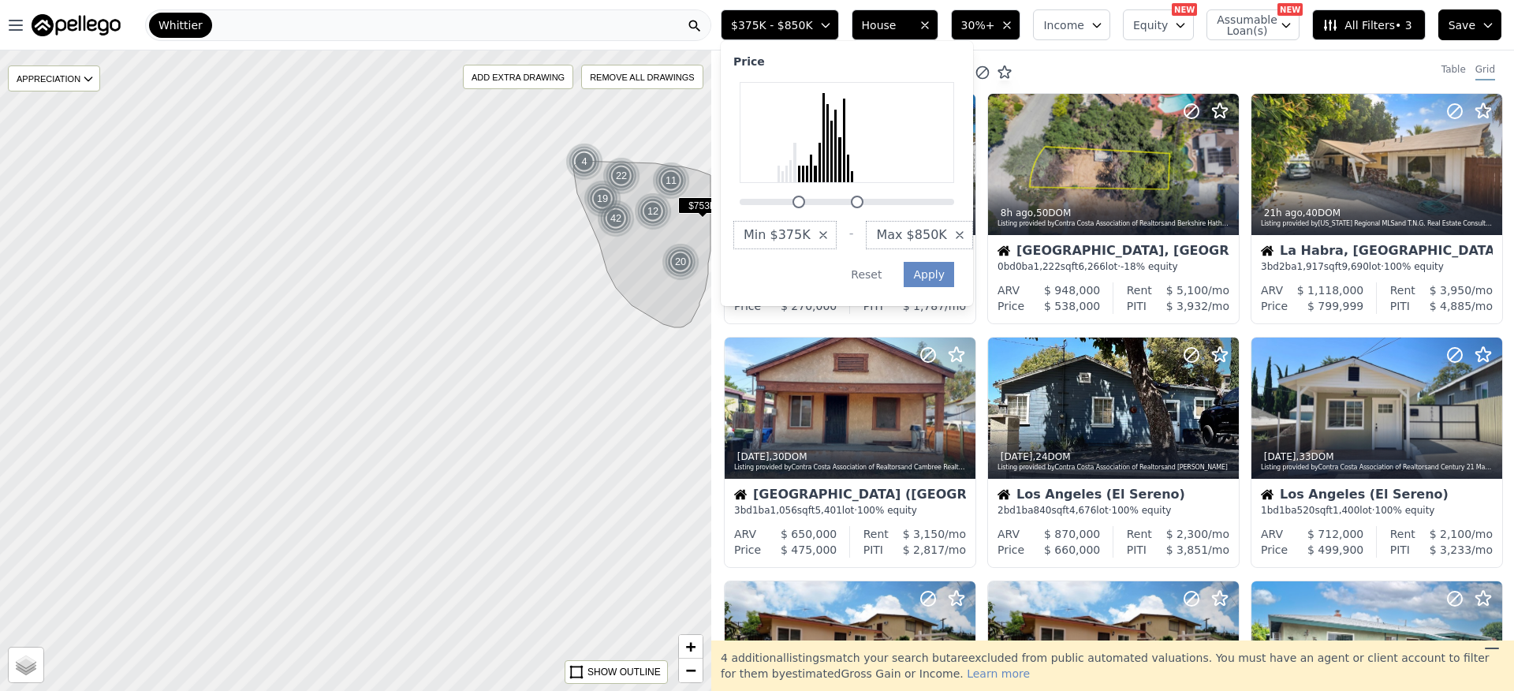
click at [863, 203] on div at bounding box center [857, 202] width 13 height 13
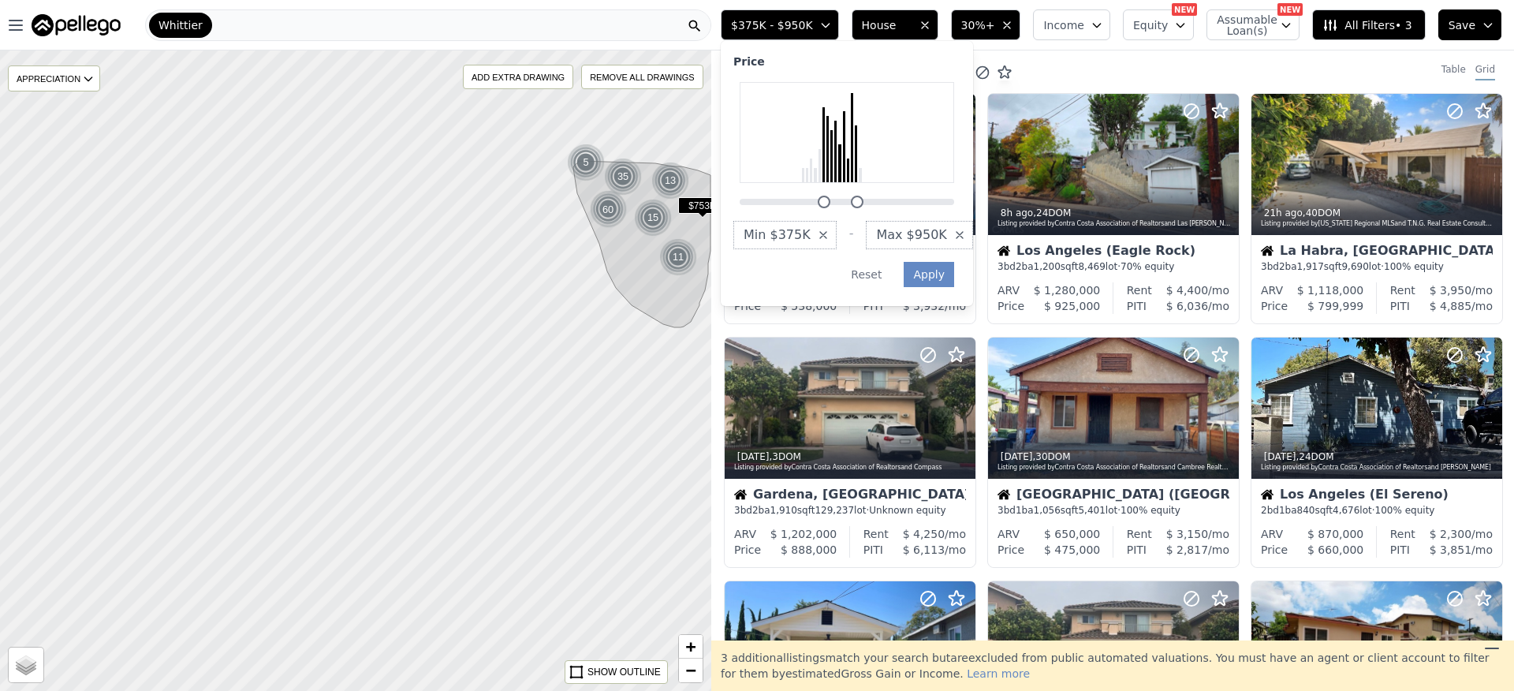
drag, startPoint x: 814, startPoint y: 203, endPoint x: 839, endPoint y: 205, distance: 25.3
click at [830, 205] on div at bounding box center [824, 202] width 13 height 13
click at [937, 274] on button "Apply" at bounding box center [929, 274] width 50 height 25
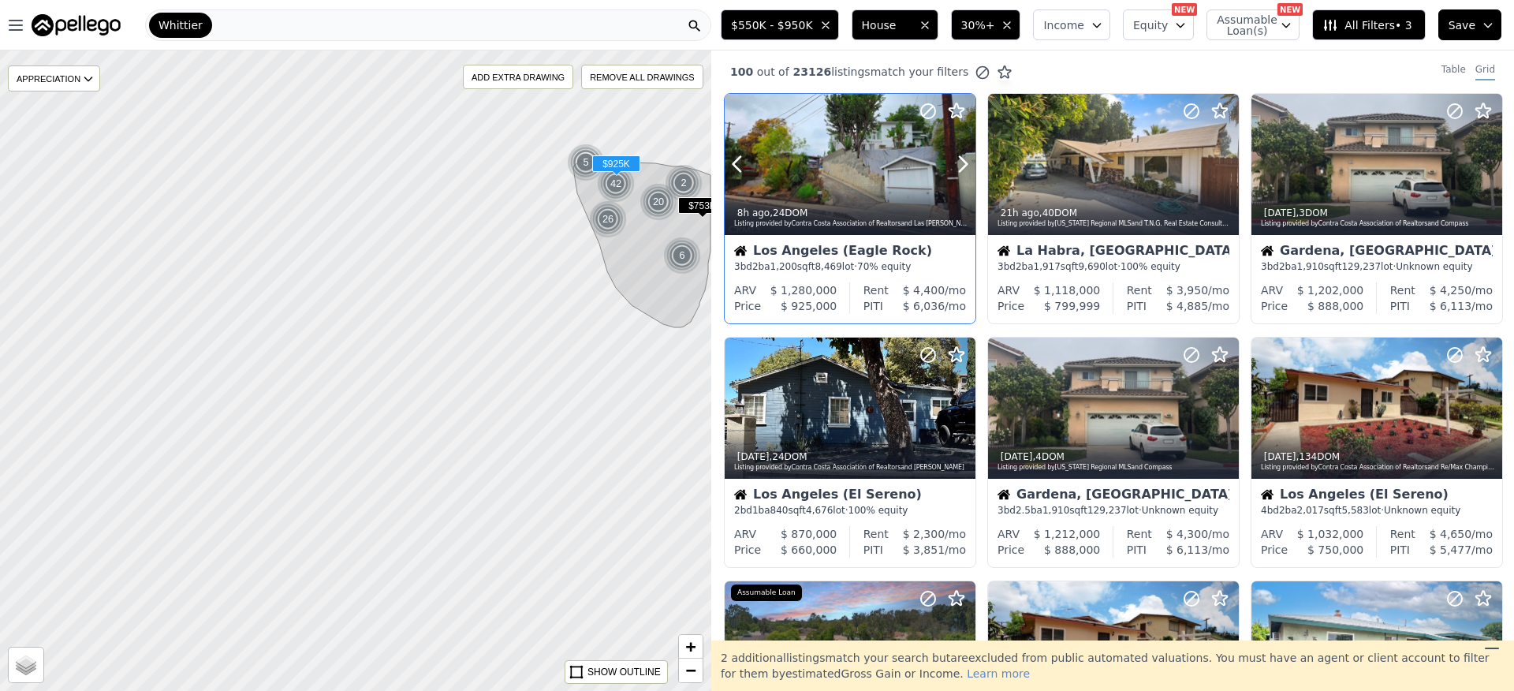
click at [858, 173] on div at bounding box center [850, 164] width 251 height 141
click at [846, 425] on div at bounding box center [850, 407] width 251 height 141
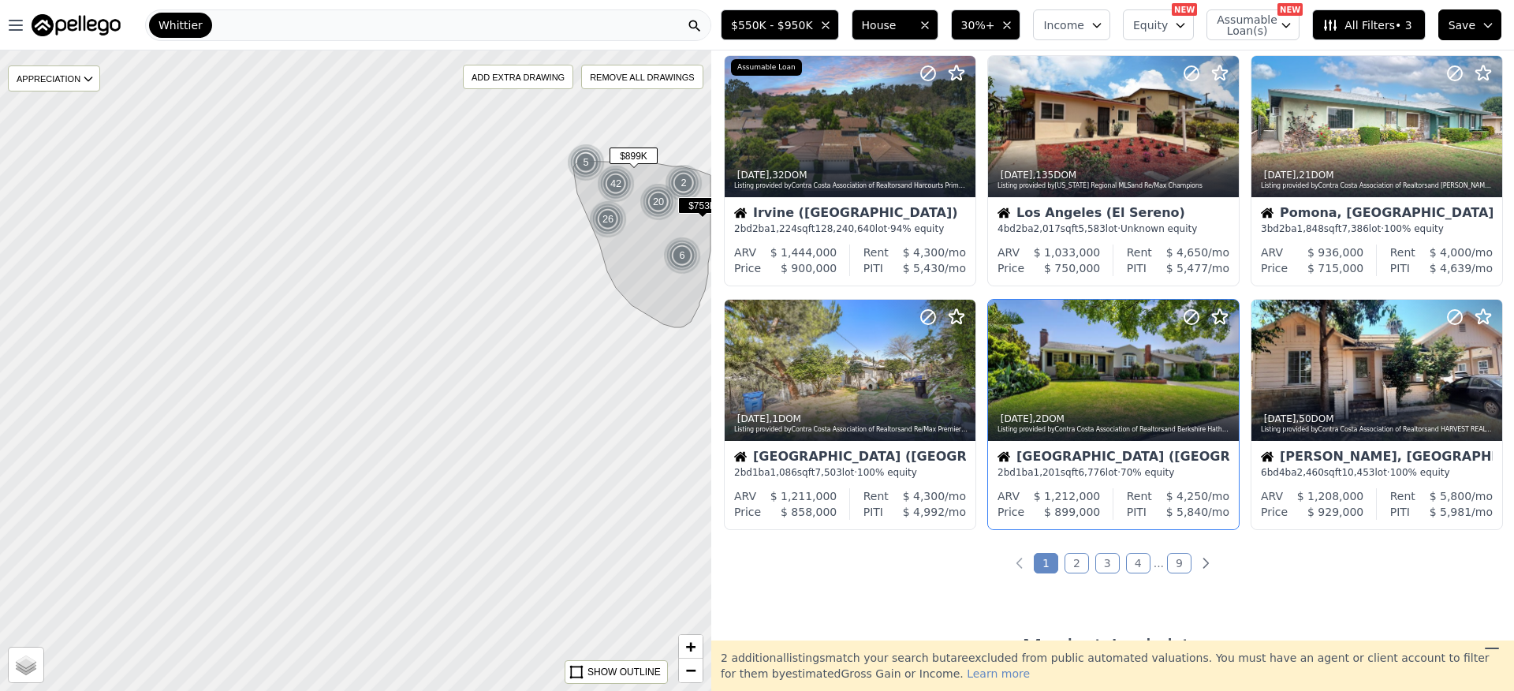
scroll to position [582, 0]
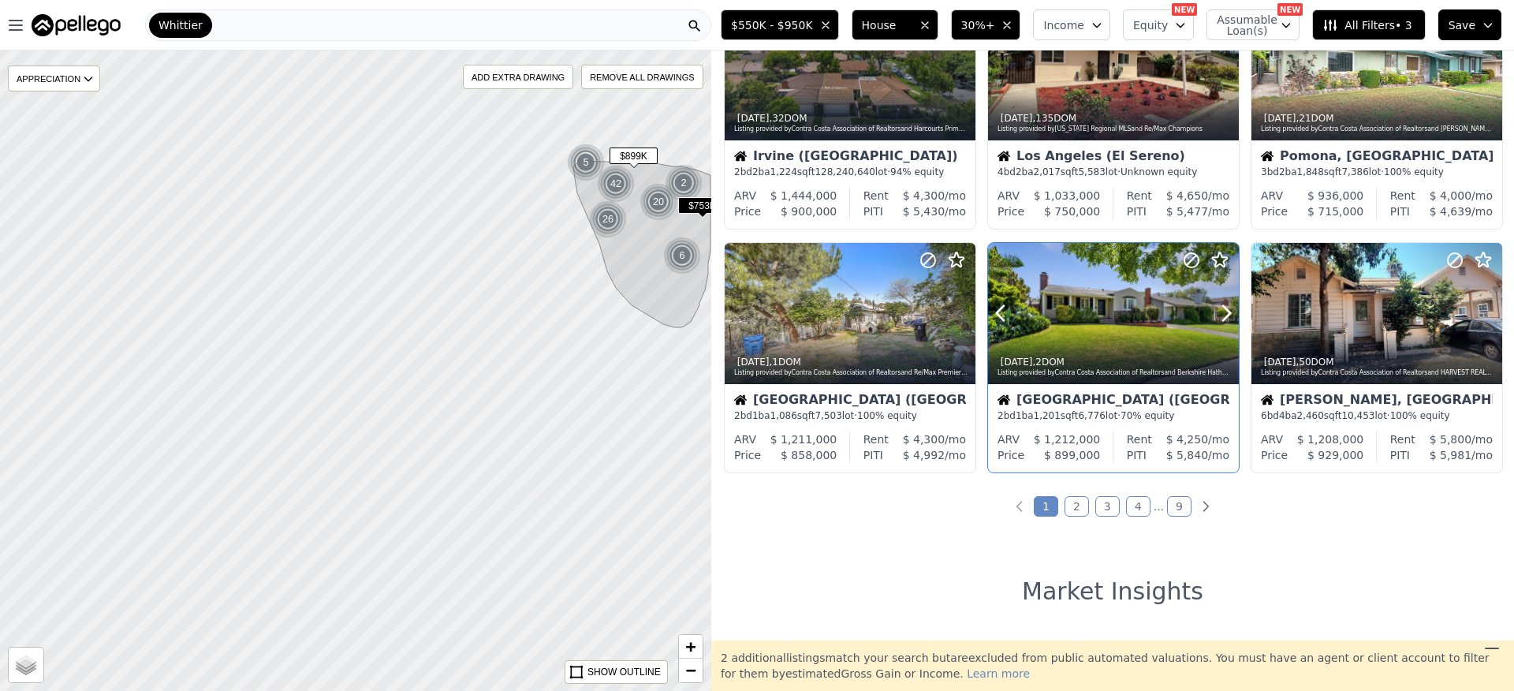
click at [1068, 346] on div "4d ago , 2 DOM Listing provided by Contra Costa Association of Realtors and Ber…" at bounding box center [1113, 365] width 251 height 38
click at [1064, 509] on link "2" at bounding box center [1076, 506] width 24 height 20
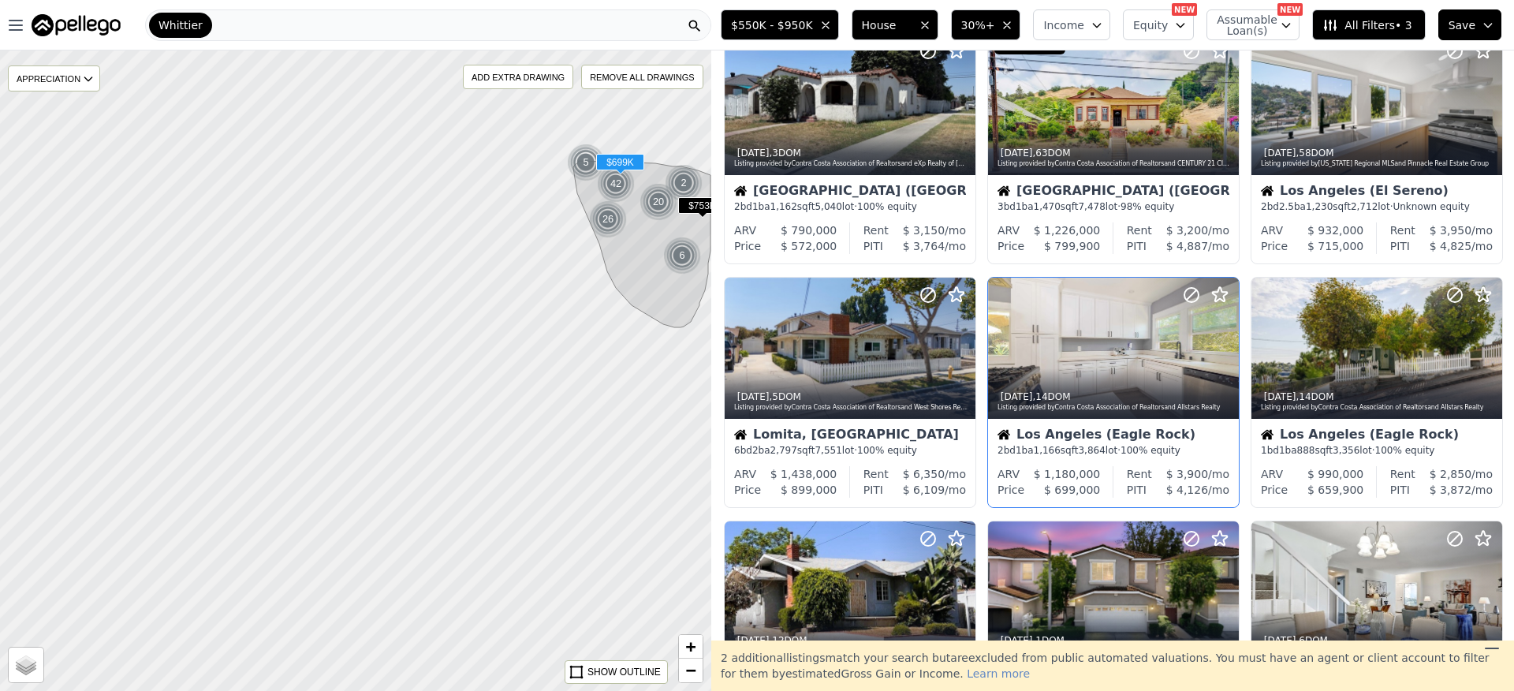
scroll to position [0, 0]
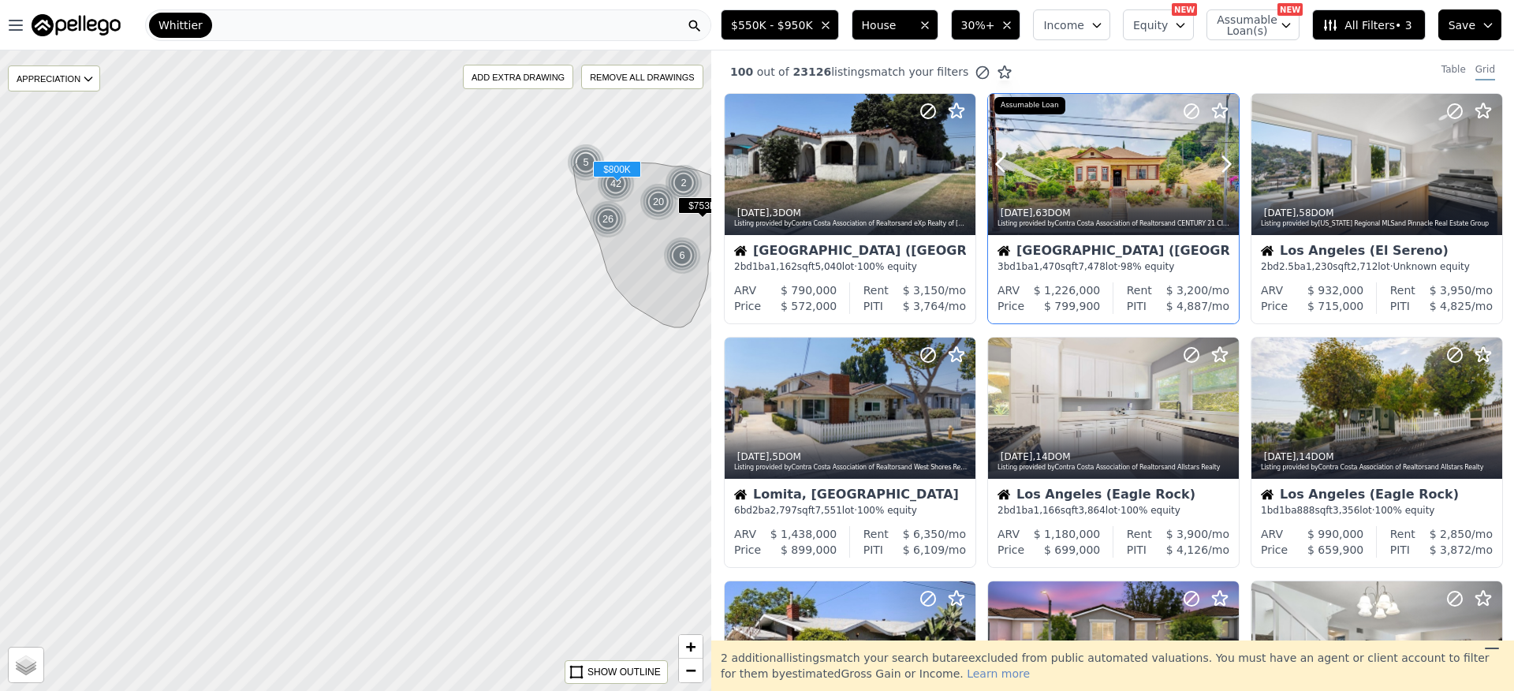
click at [1107, 182] on div at bounding box center [1113, 164] width 251 height 141
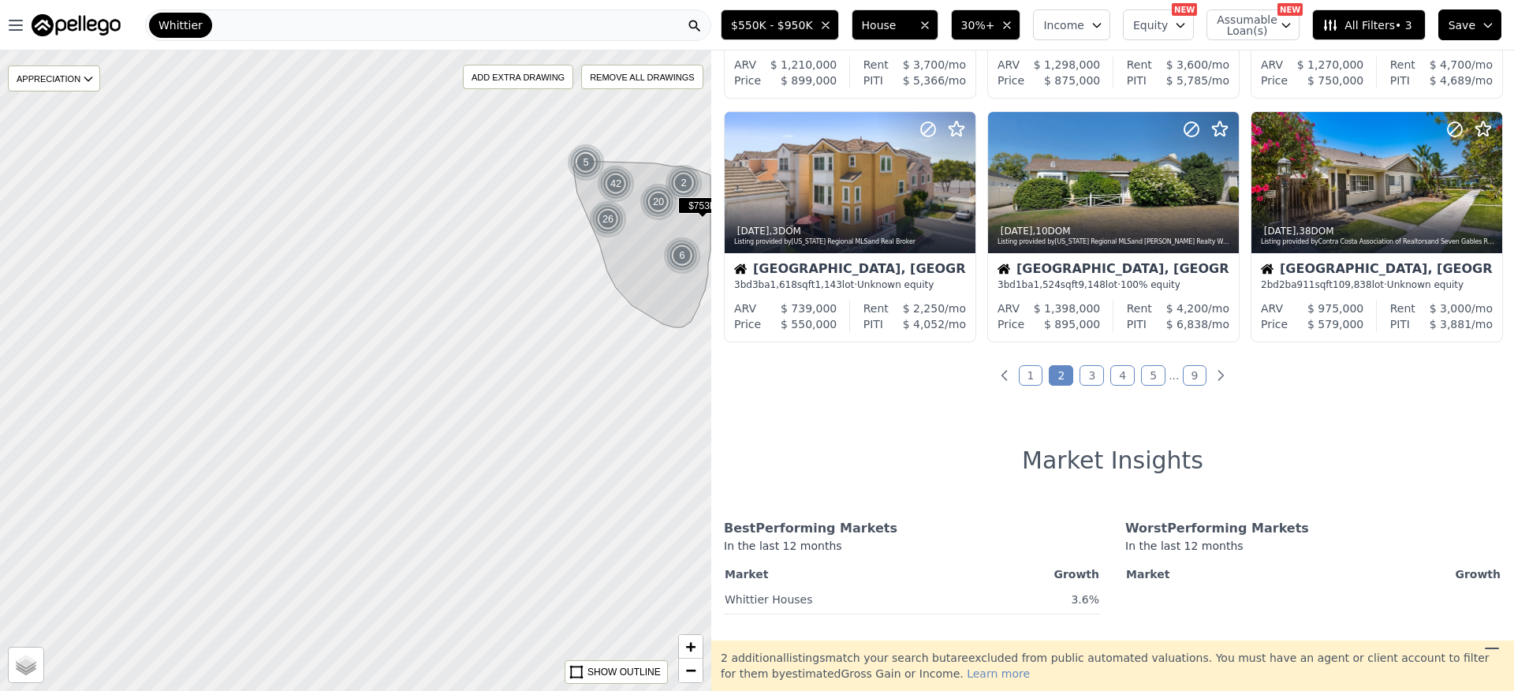
scroll to position [707, 0]
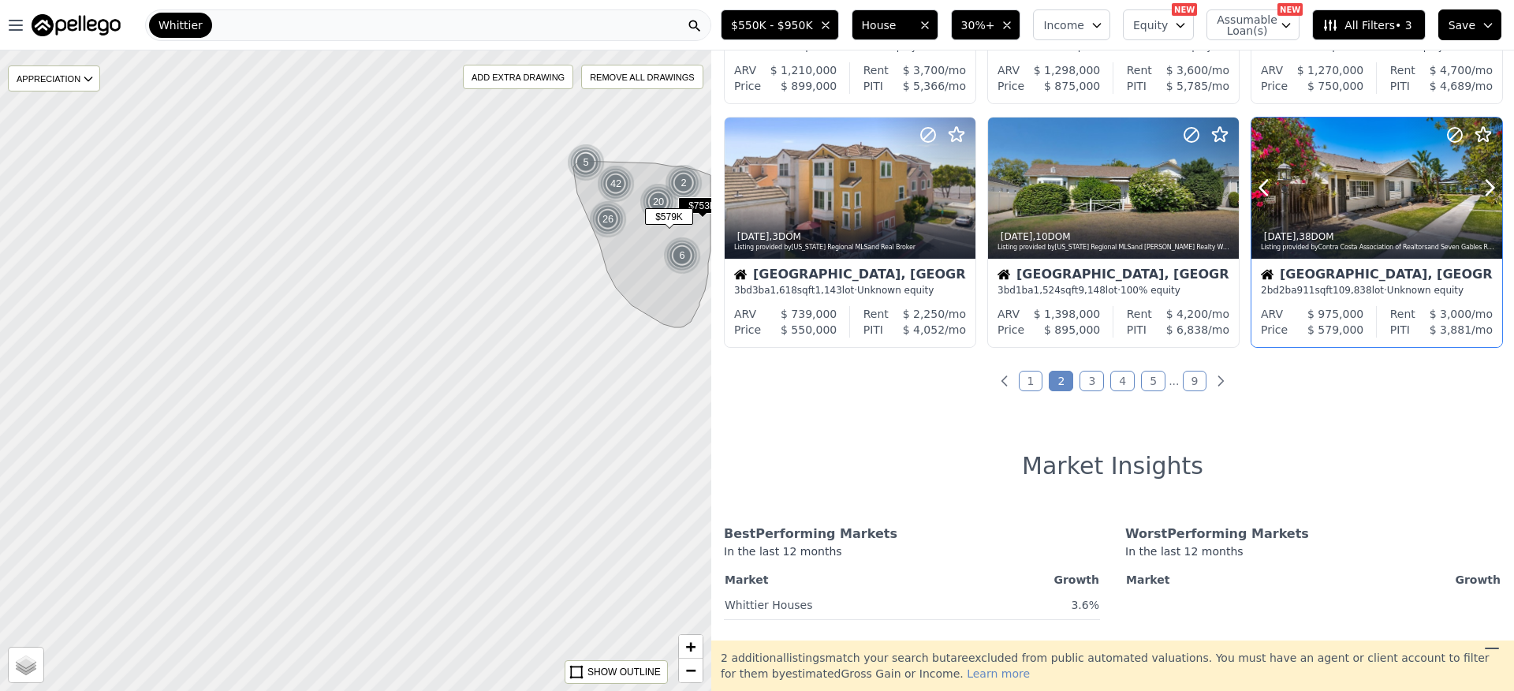
click at [1303, 240] on div "1w ago , 38 DOM" at bounding box center [1377, 236] width 233 height 13
click at [1084, 387] on link "3" at bounding box center [1091, 381] width 24 height 20
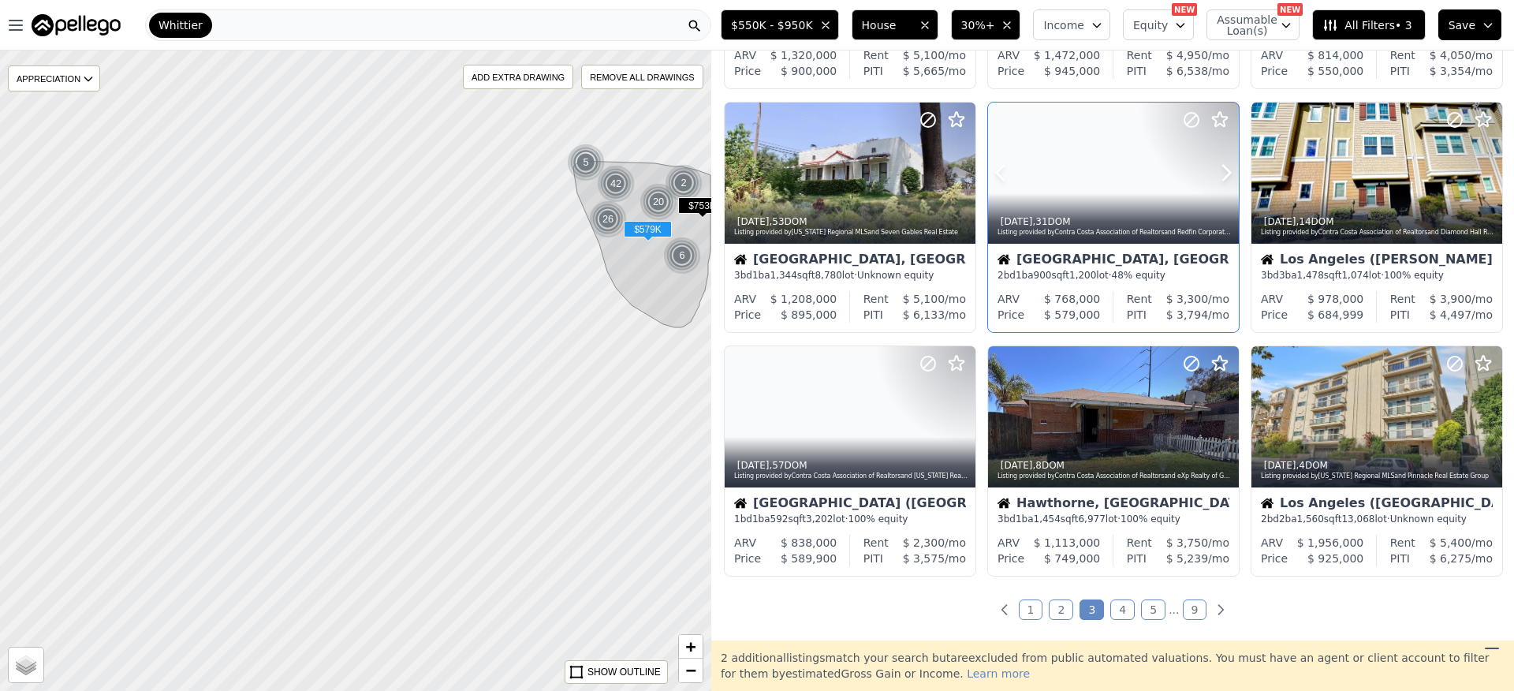
scroll to position [518, 0]
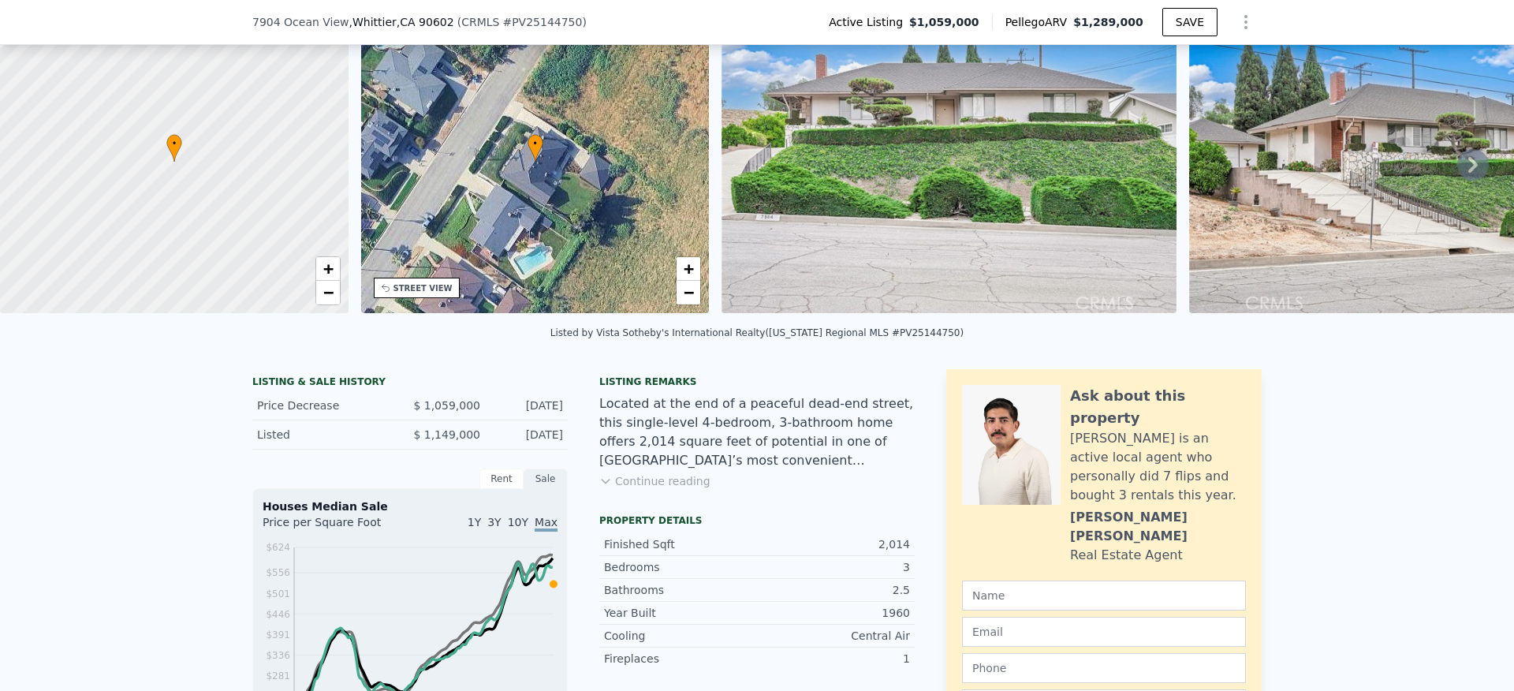
scroll to position [239, 0]
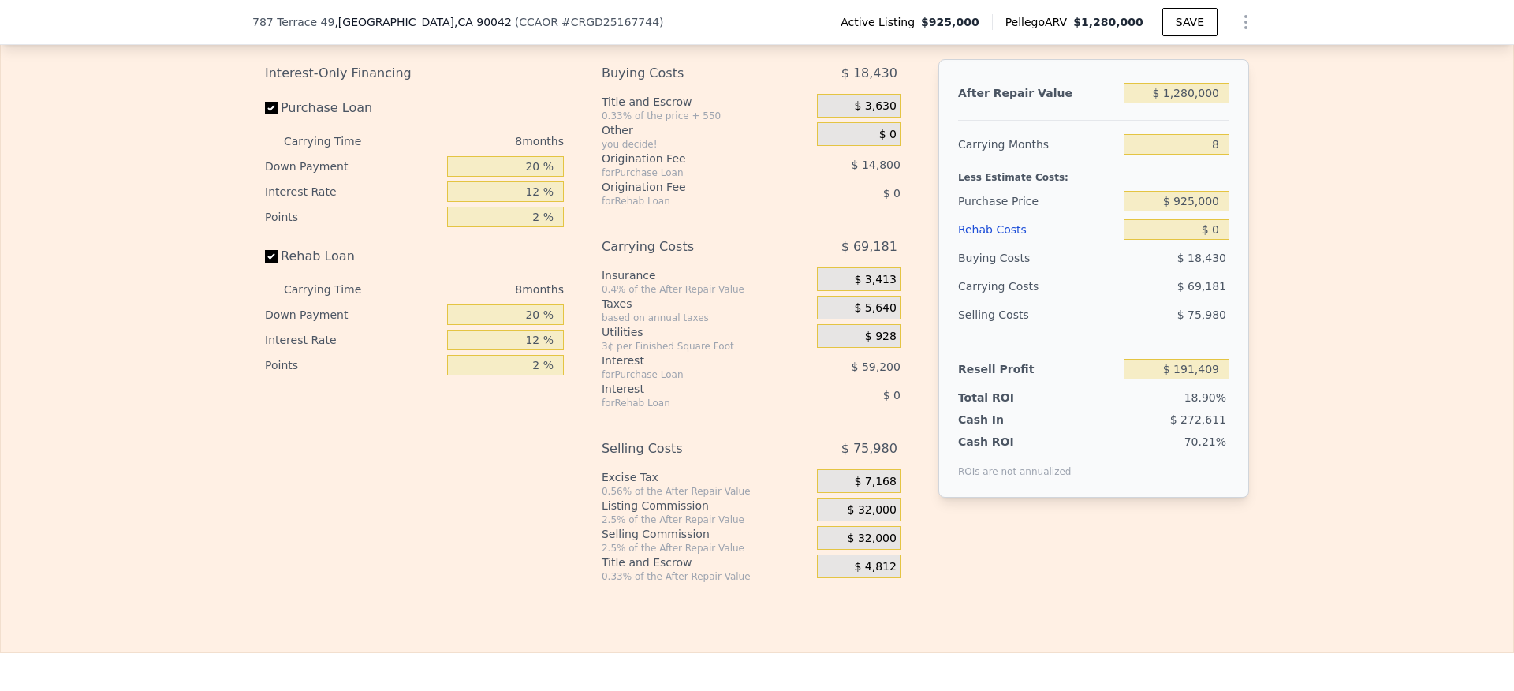
scroll to position [2516, 0]
click at [1154, 161] on div "8" at bounding box center [1177, 146] width 106 height 28
click at [1154, 157] on input "8" at bounding box center [1177, 146] width 106 height 20
drag, startPoint x: 1152, startPoint y: 170, endPoint x: 1259, endPoint y: 163, distance: 107.4
click at [1259, 163] on div "Edit the assumptions in yellow boxes. Input profit to calculate an offer price.…" at bounding box center [757, 291] width 1512 height 587
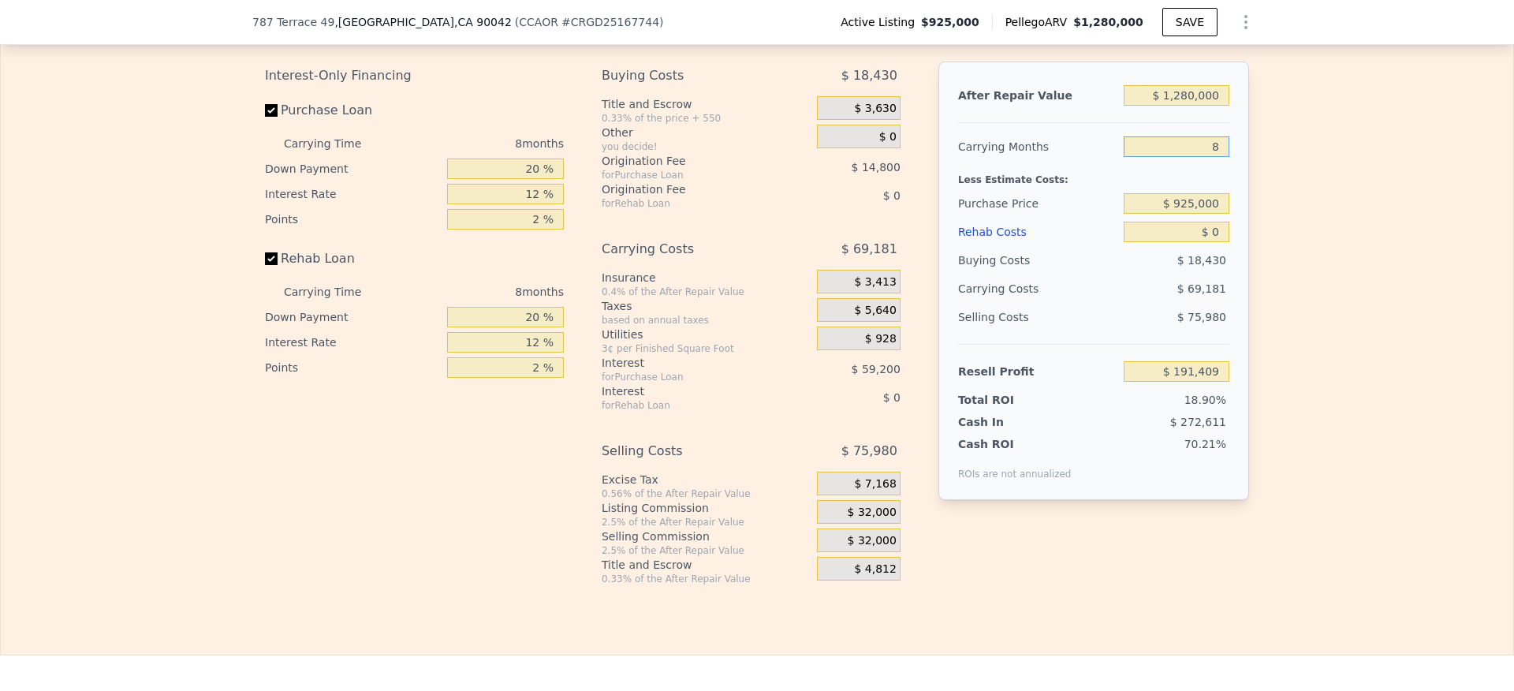
type input "4"
type input "$ 225,999"
type input "4"
drag, startPoint x: 1301, startPoint y: 207, endPoint x: 1195, endPoint y: 217, distance: 106.9
click at [1301, 207] on div "Edit the assumptions in yellow boxes. Input profit to calculate an offer price.…" at bounding box center [757, 291] width 1512 height 587
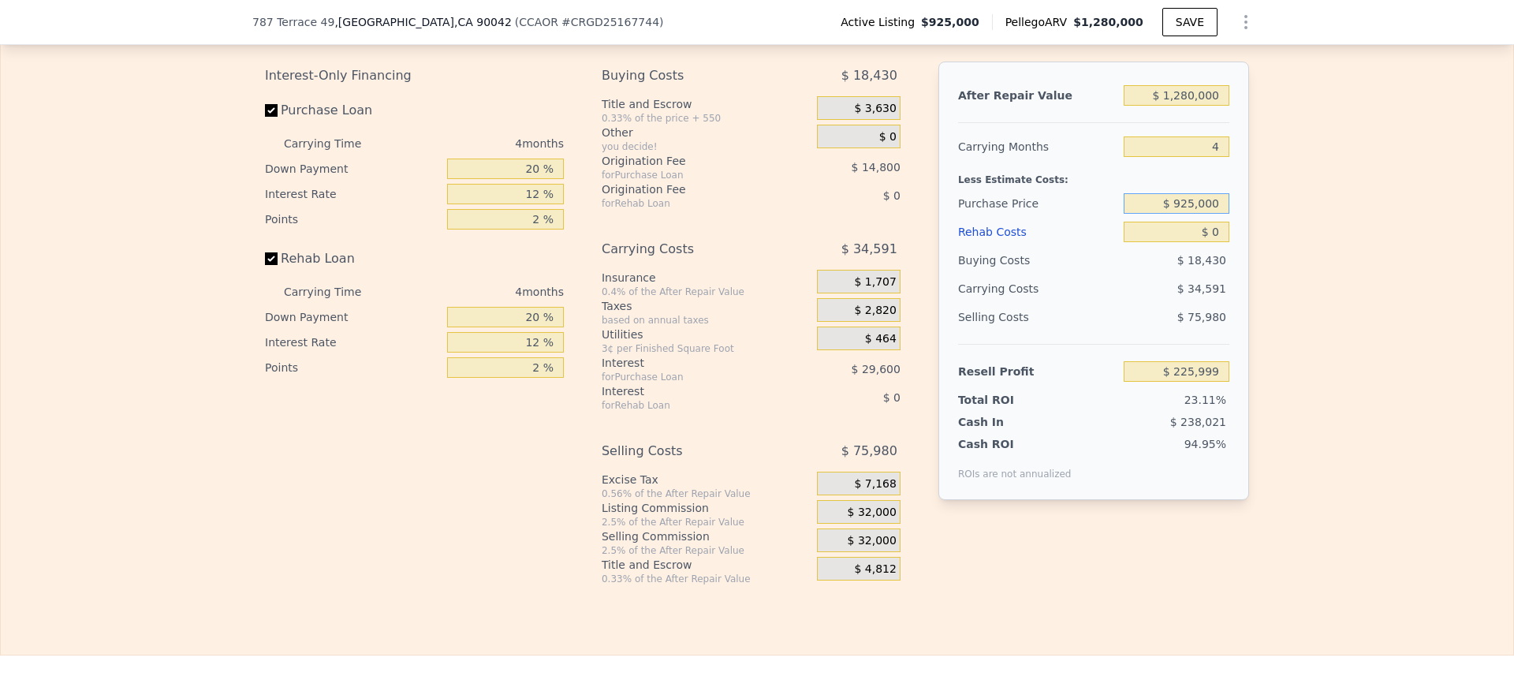
click at [1150, 214] on input "$ 925,000" at bounding box center [1177, 203] width 106 height 20
drag, startPoint x: 1149, startPoint y: 223, endPoint x: 1273, endPoint y: 220, distance: 123.8
click at [1273, 220] on div "Edit the assumptions in yellow boxes. Input profit to calculate an offer price.…" at bounding box center [757, 291] width 1512 height 587
click at [1329, 286] on div "Edit the assumptions in yellow boxes. Input profit to calculate an offer price.…" at bounding box center [757, 291] width 1512 height 587
drag, startPoint x: 1148, startPoint y: 250, endPoint x: 1232, endPoint y: 252, distance: 83.6
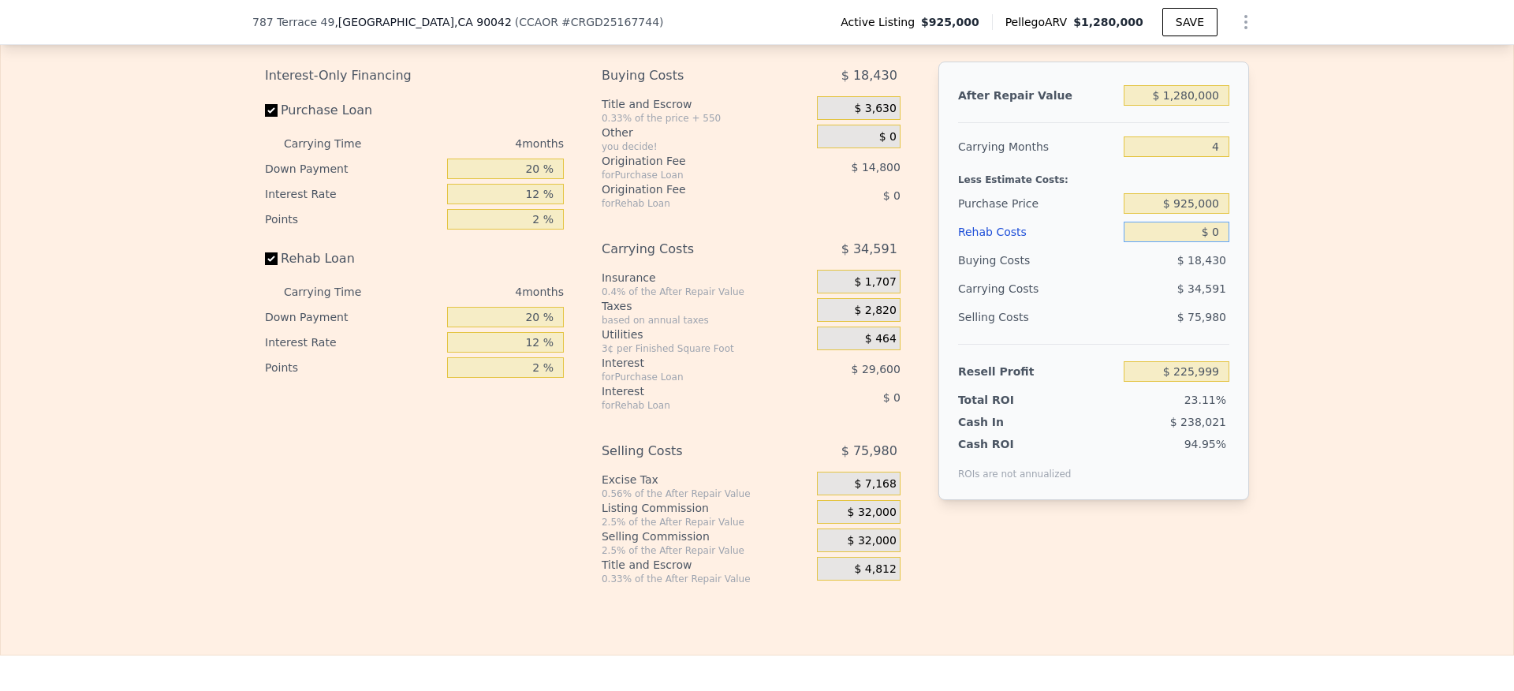
click at [1232, 252] on div "After Repair Value $ 1,280,000 Carrying Months 4 Less Estimate Costs: Purchase …" at bounding box center [1093, 280] width 311 height 438
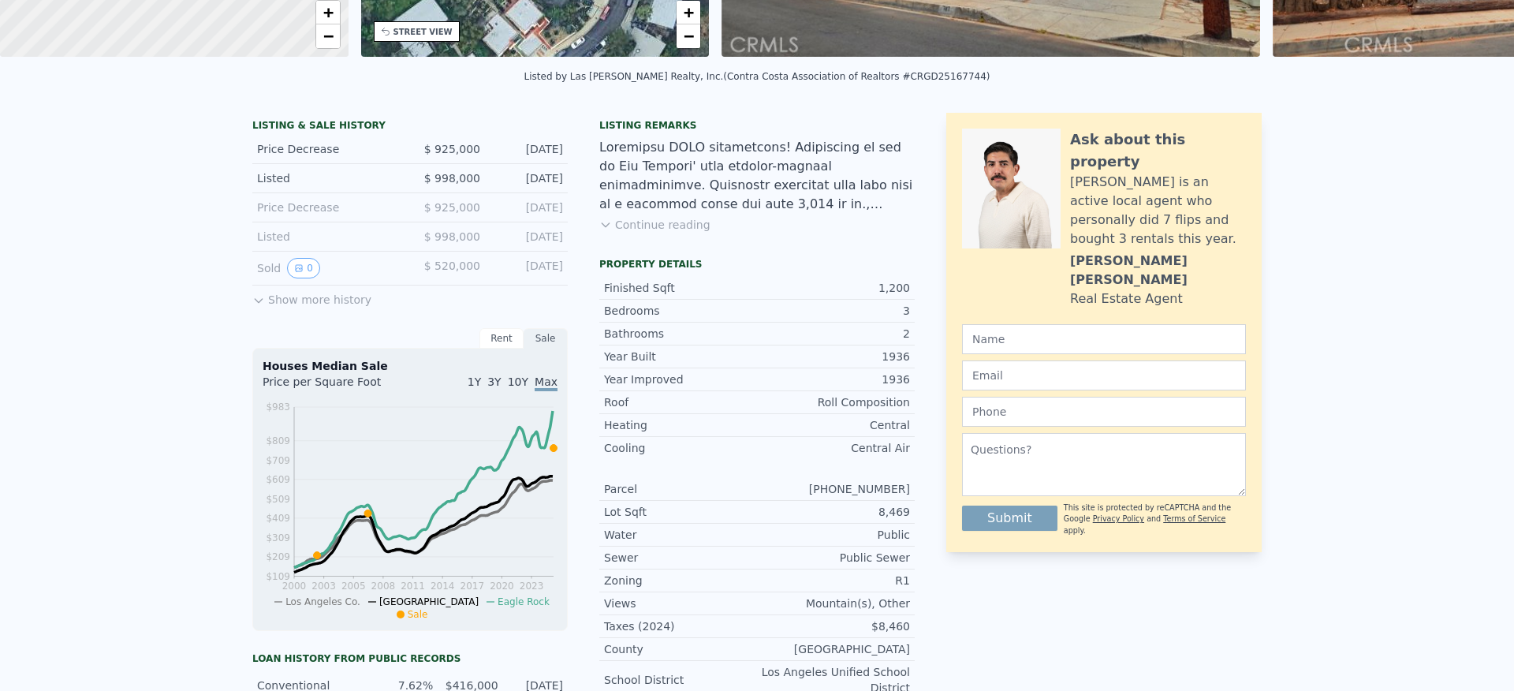
scroll to position [0, 0]
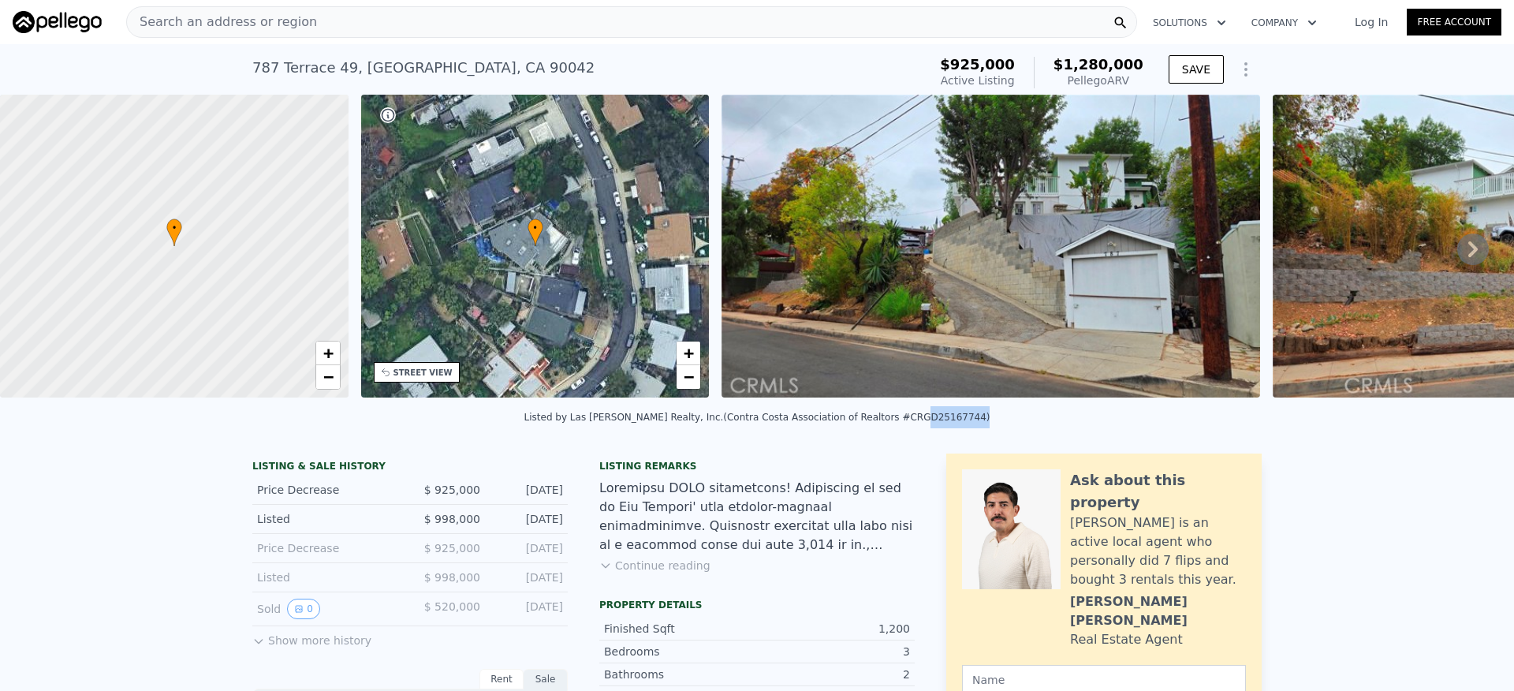
drag, startPoint x: 887, startPoint y: 428, endPoint x: 941, endPoint y: 427, distance: 54.4
click at [941, 423] on div "Listed by Las [PERSON_NAME] Realty, Inc. (Contra Costa Association of Realtors …" at bounding box center [757, 417] width 466 height 11
copy div "GD25167744"
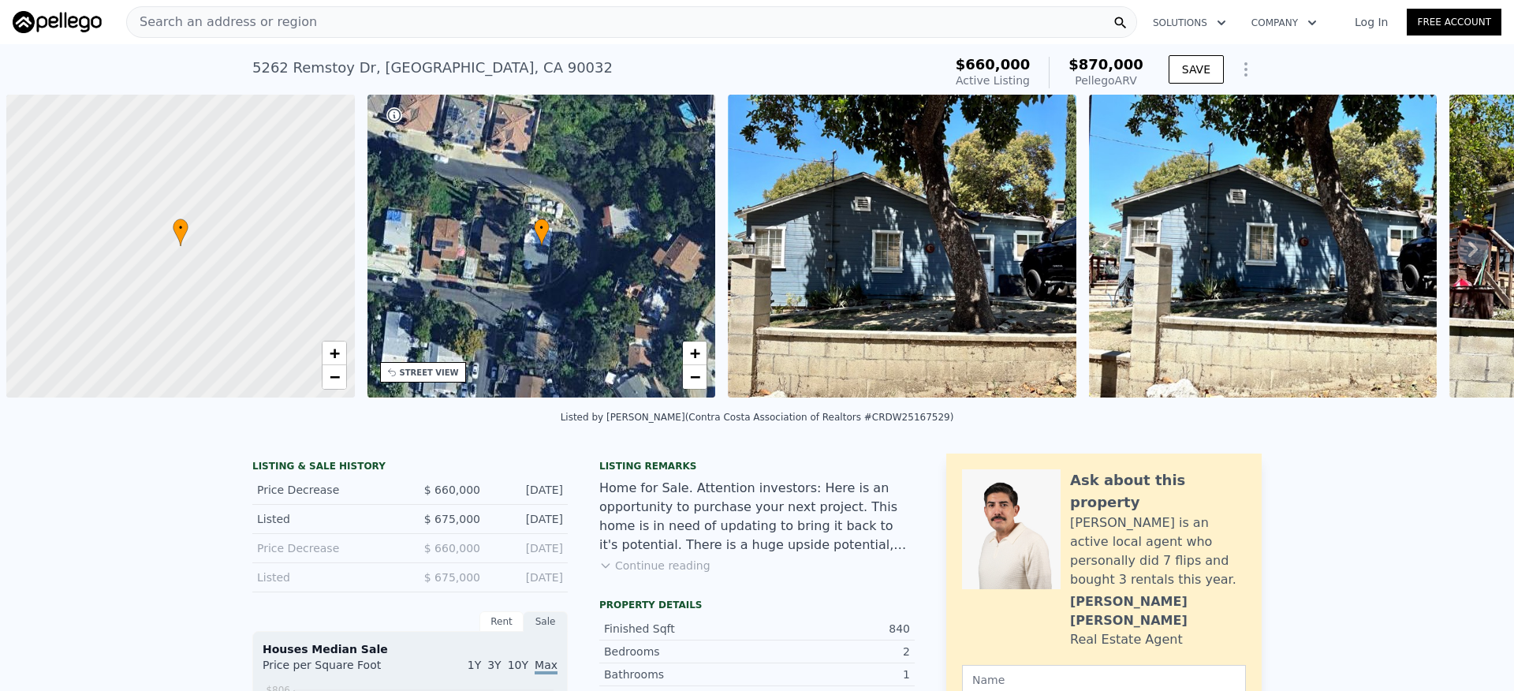
scroll to position [0, 6]
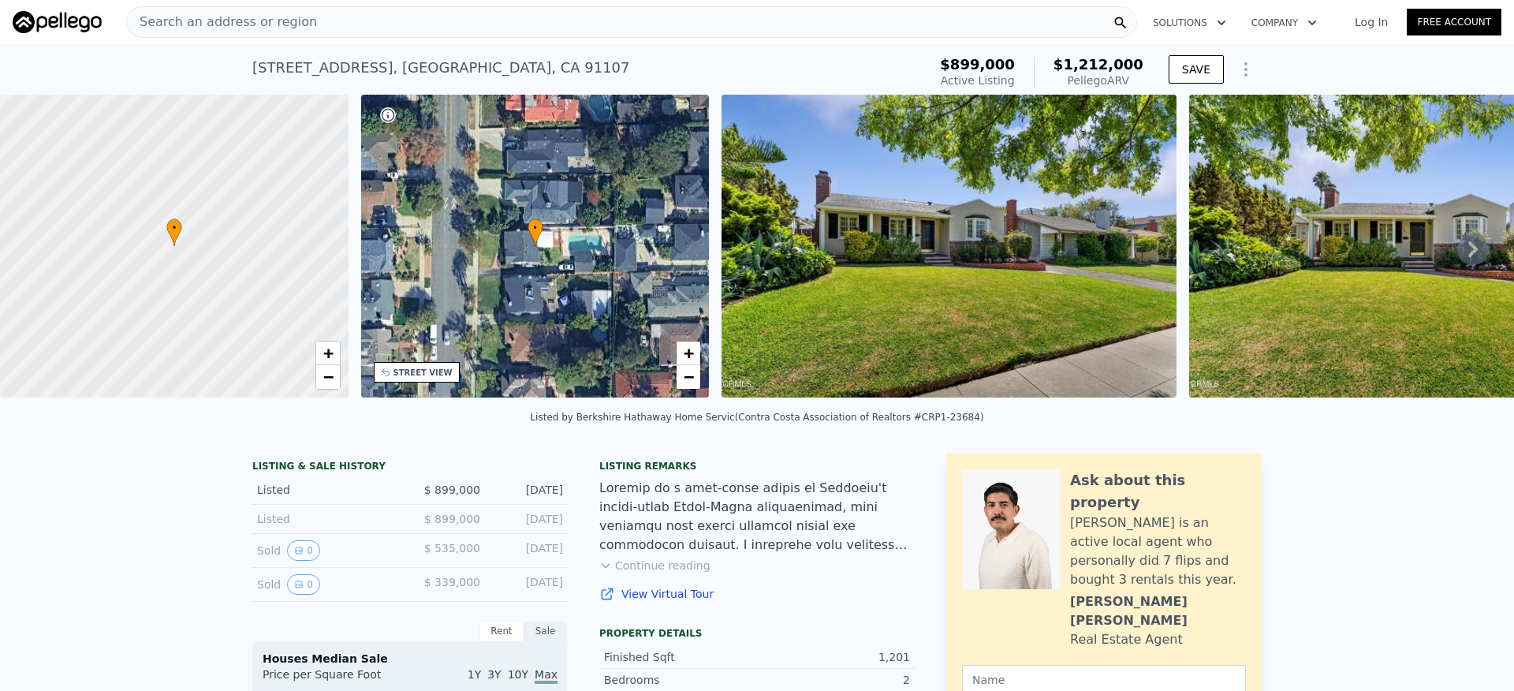
click at [661, 573] on button "Continue reading" at bounding box center [654, 565] width 111 height 16
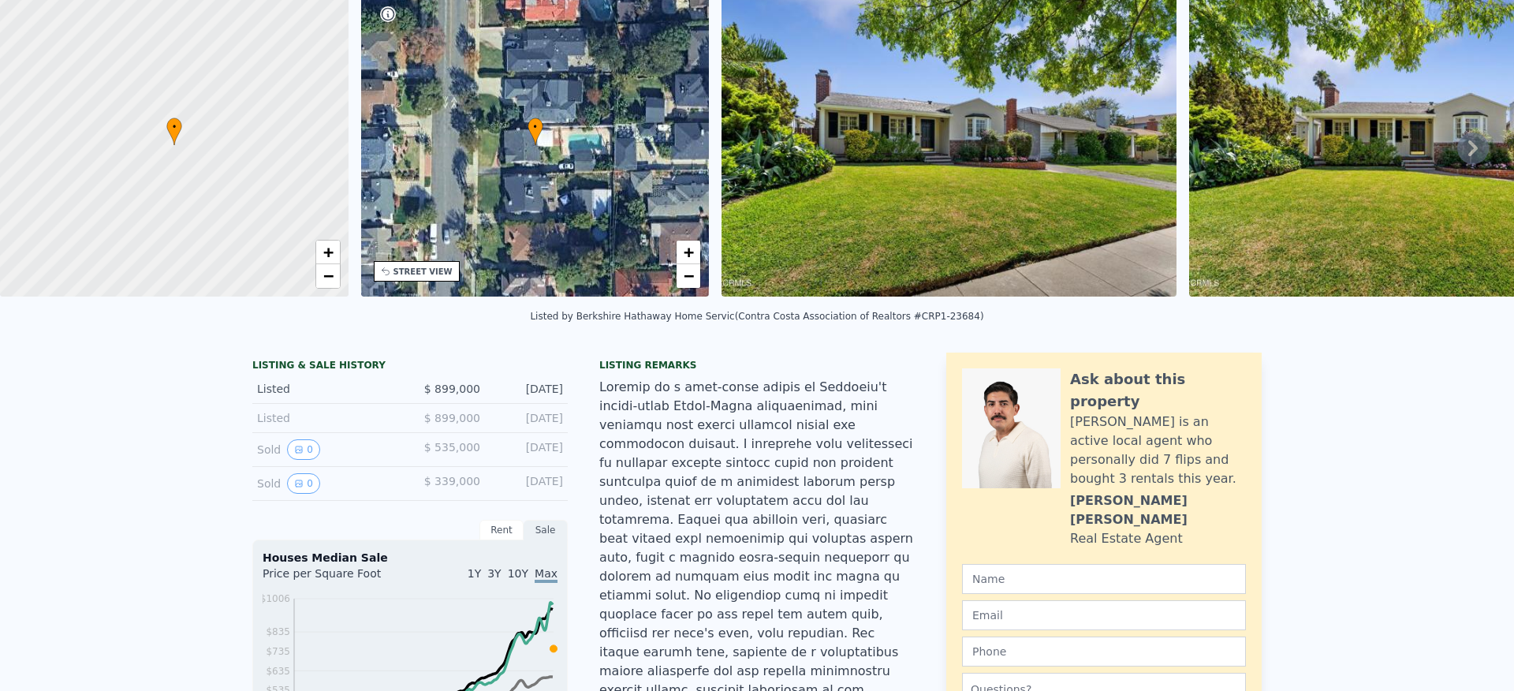
scroll to position [6, 0]
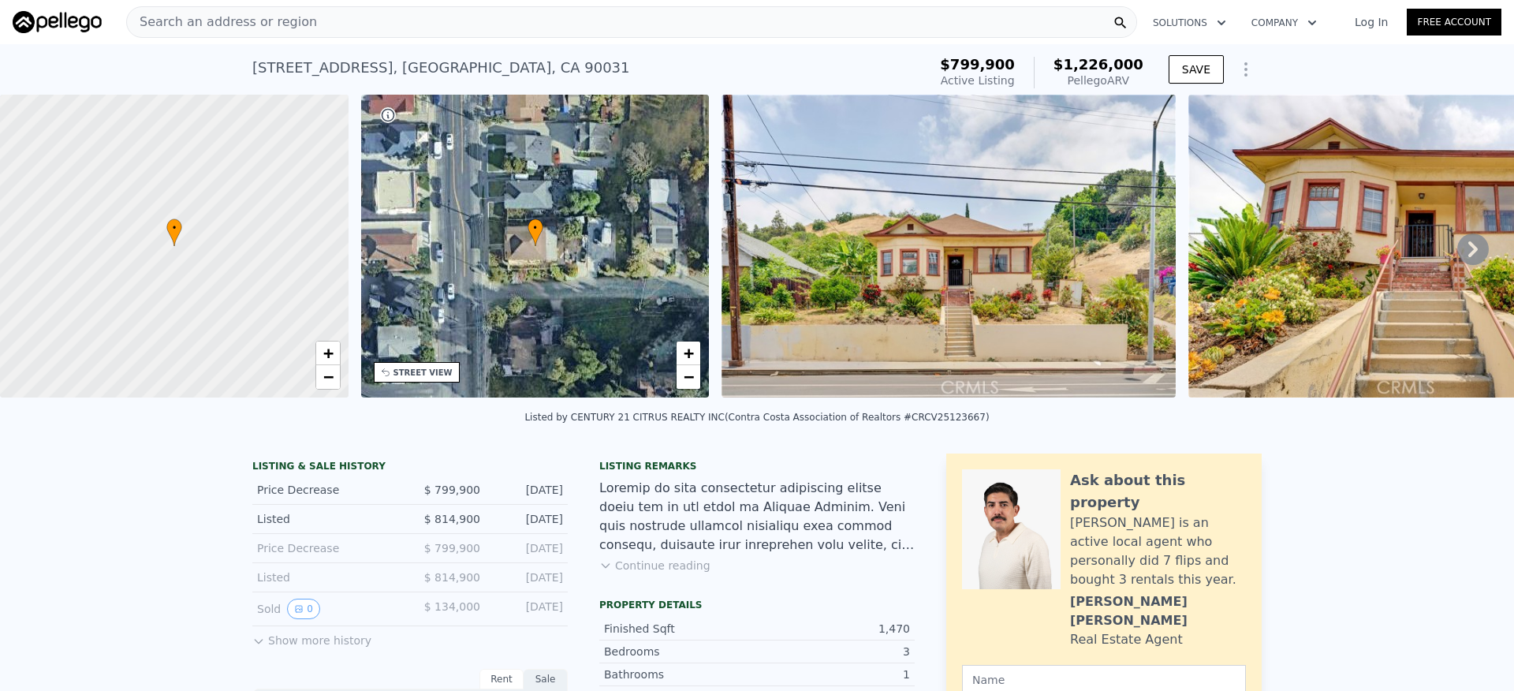
click at [1459, 252] on icon at bounding box center [1473, 249] width 32 height 32
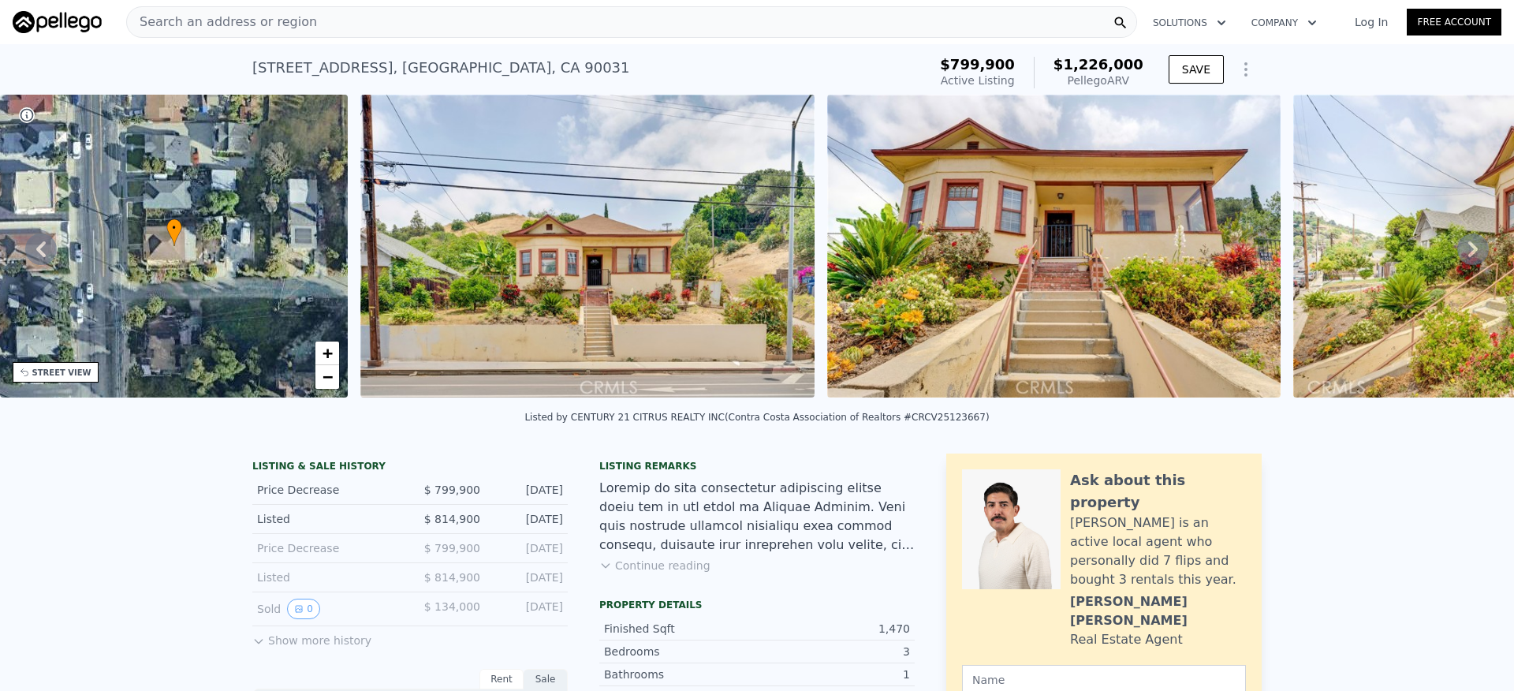
click at [1457, 254] on icon at bounding box center [1473, 249] width 32 height 32
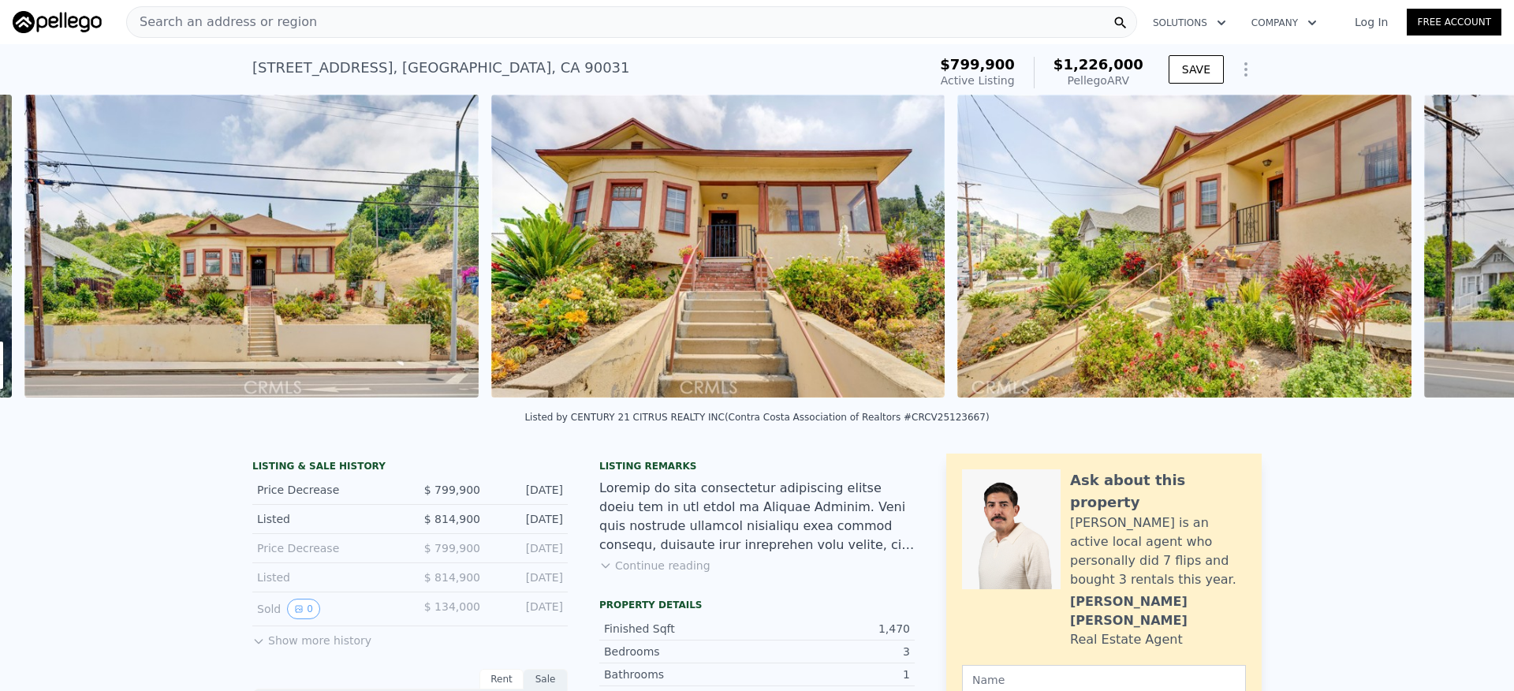
scroll to position [0, 721]
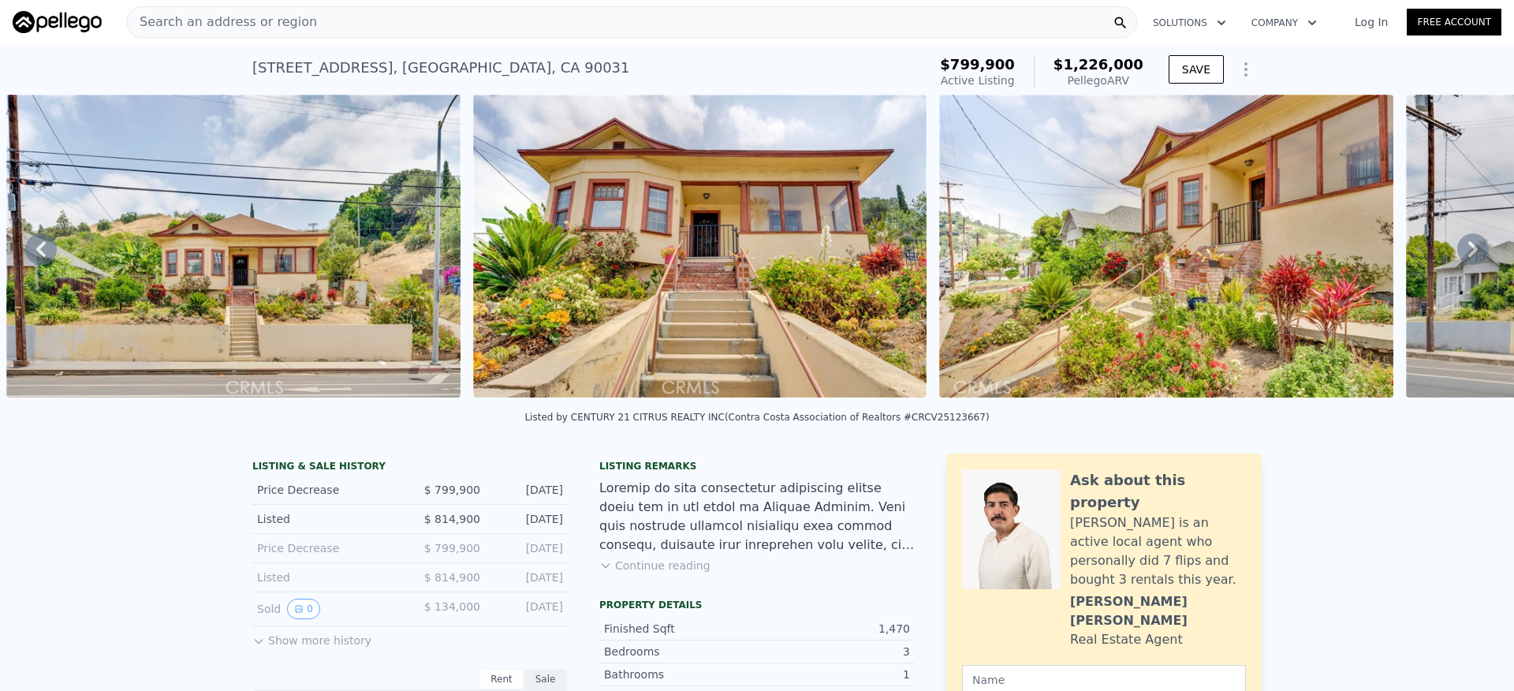
click at [1457, 254] on icon at bounding box center [1473, 249] width 32 height 32
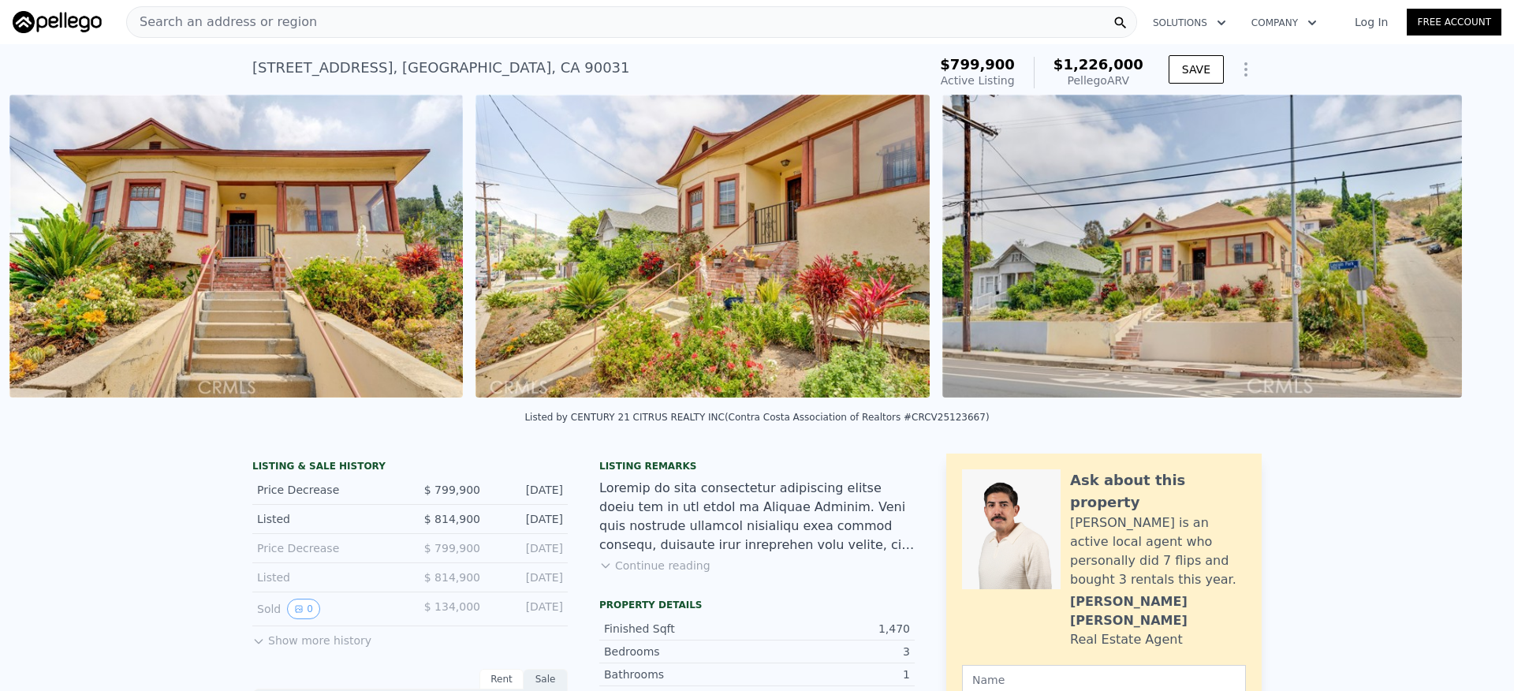
scroll to position [0, 1188]
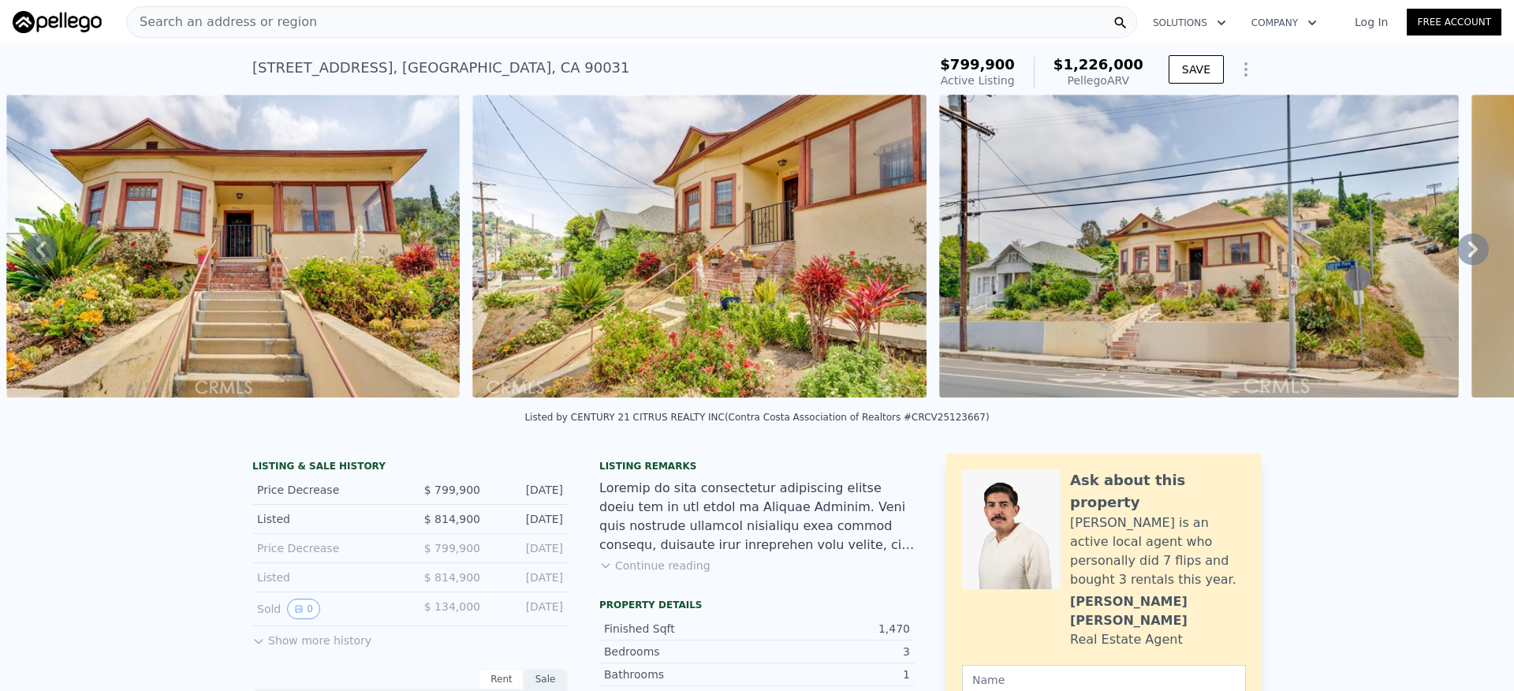
click at [1470, 255] on icon at bounding box center [1473, 249] width 32 height 32
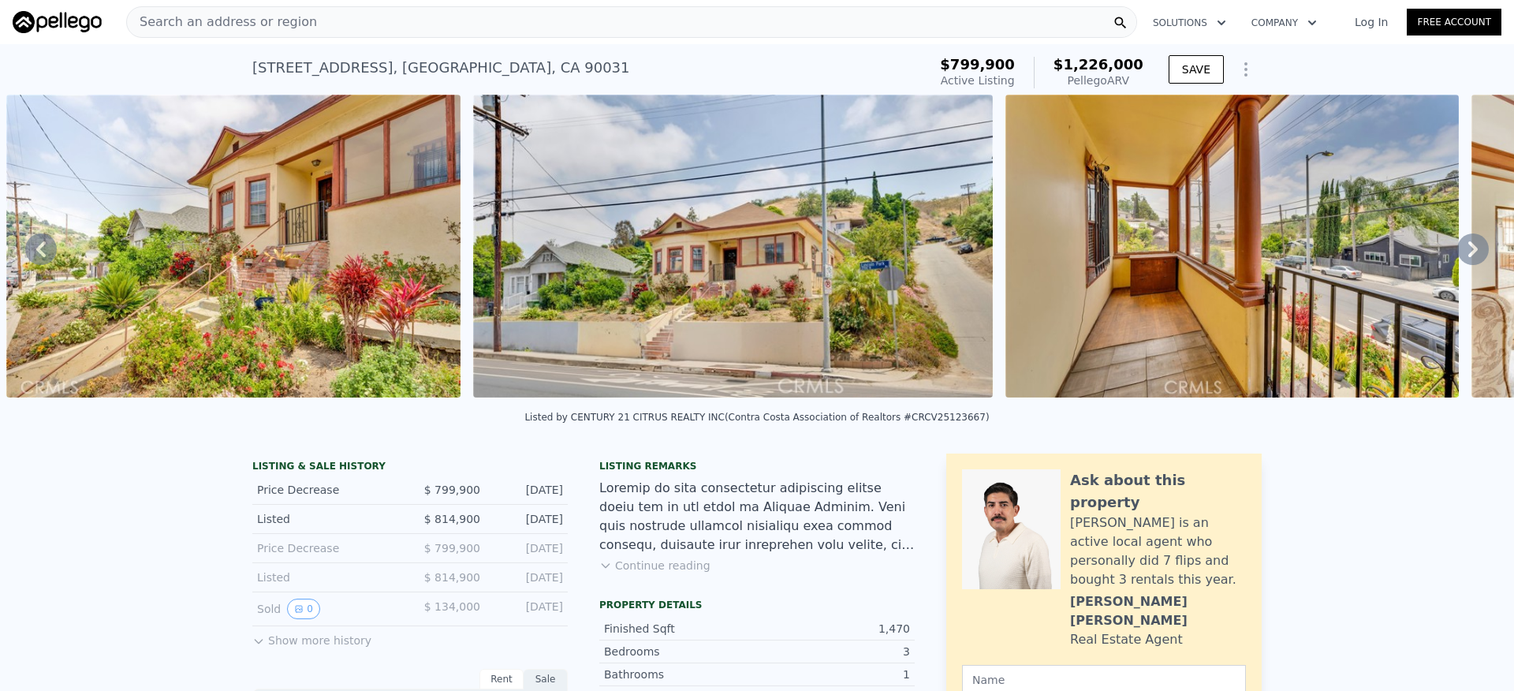
click at [1469, 255] on icon at bounding box center [1473, 249] width 32 height 32
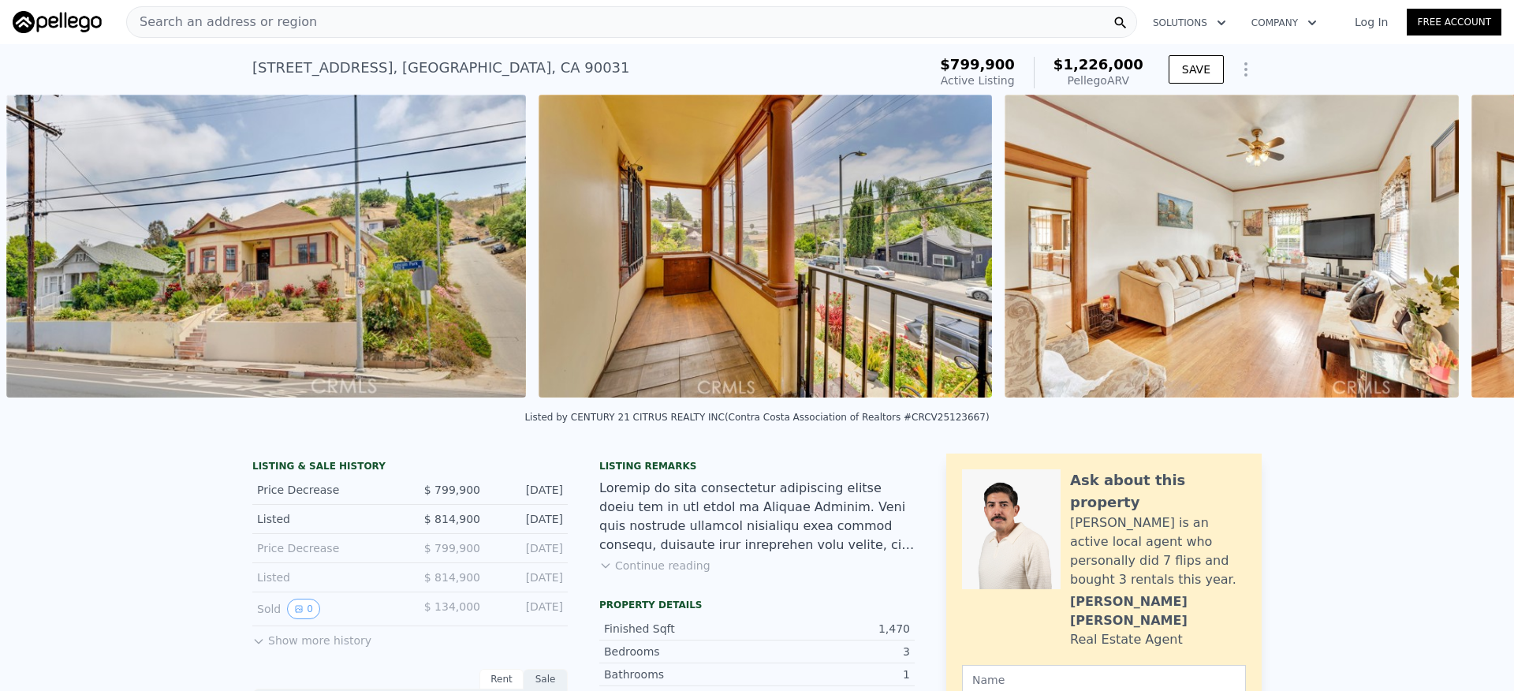
click at [1467, 255] on icon at bounding box center [1473, 249] width 32 height 32
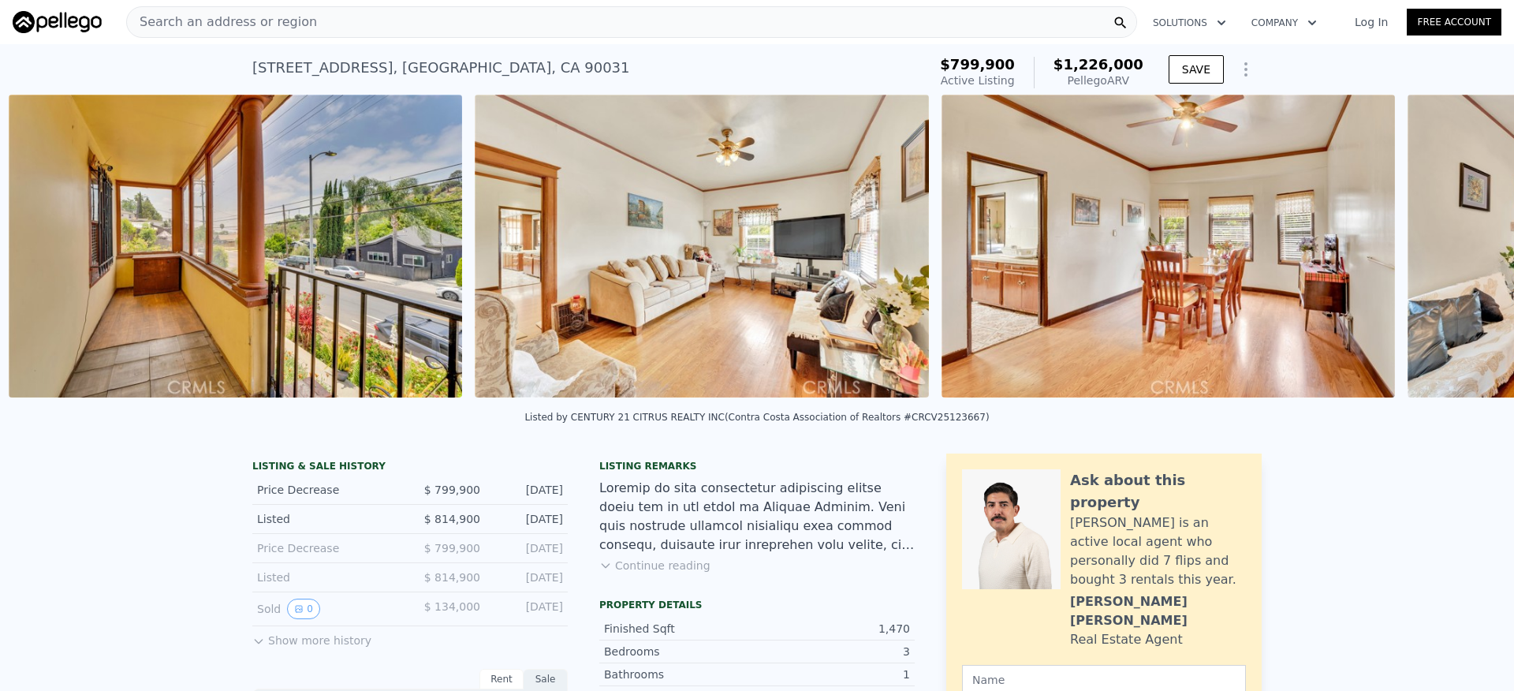
scroll to position [0, 2653]
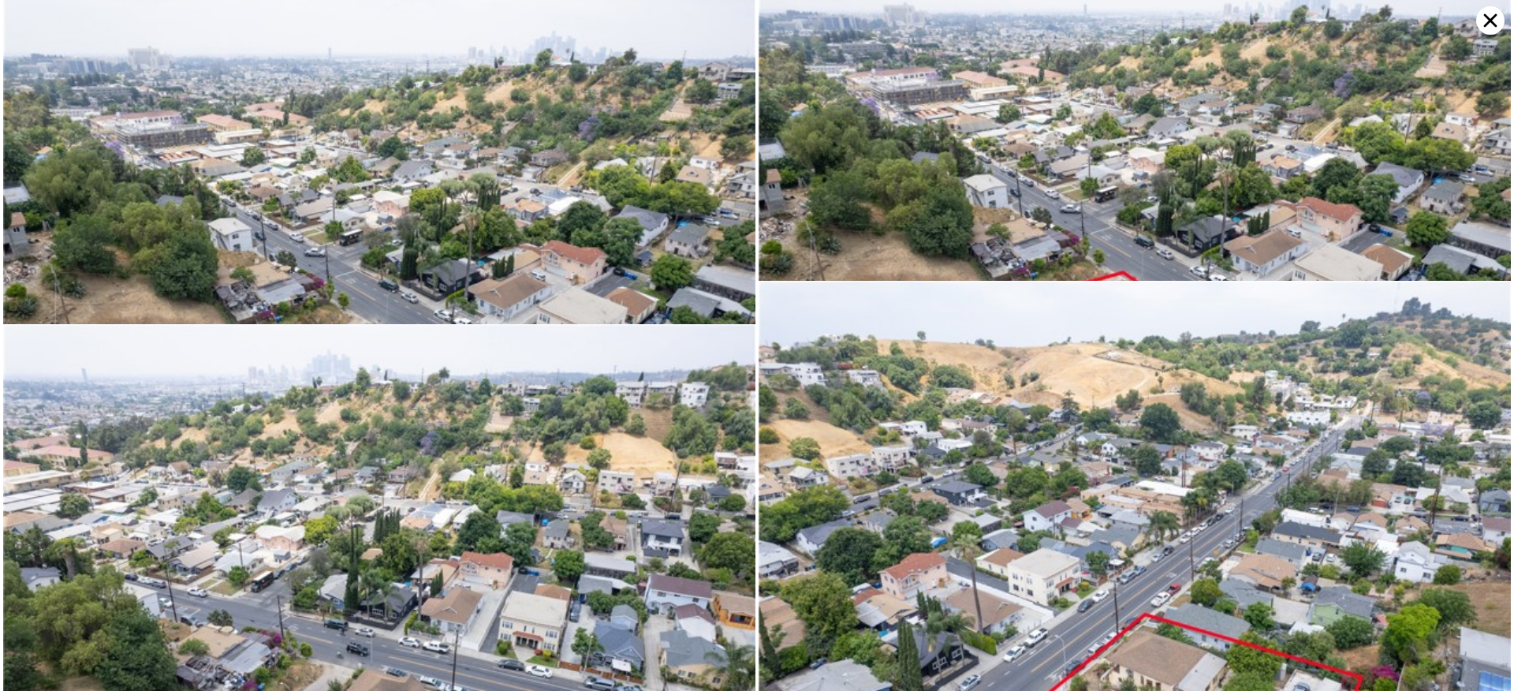
scroll to position [4900, 0]
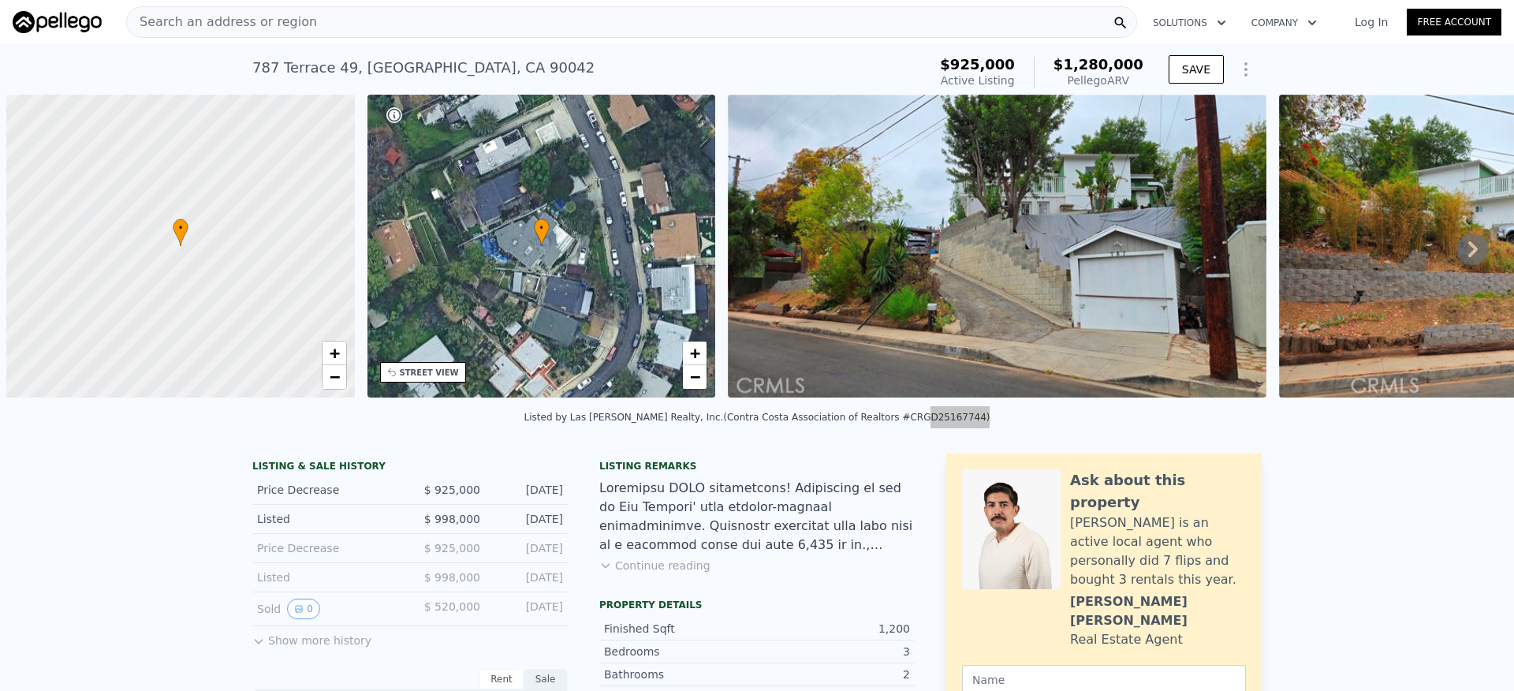
scroll to position [0, 6]
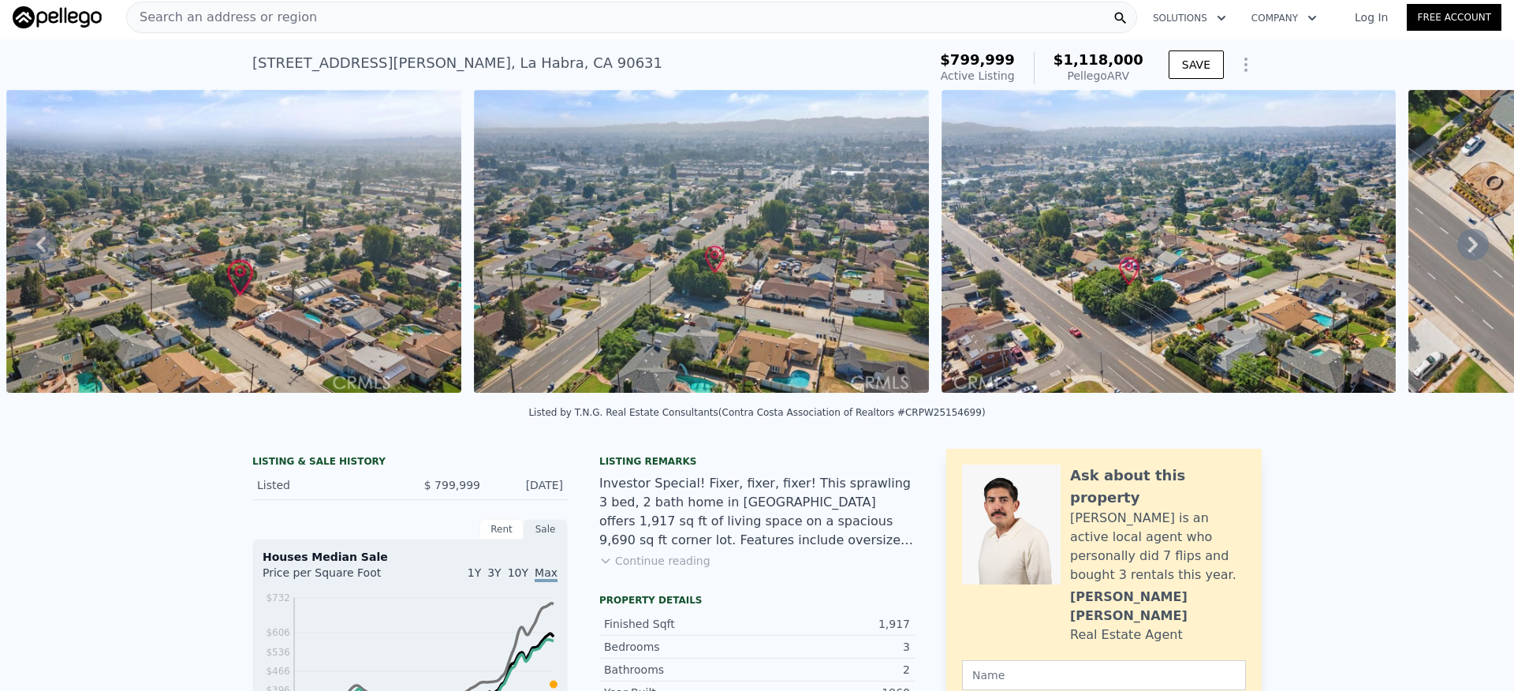
scroll to position [58, 0]
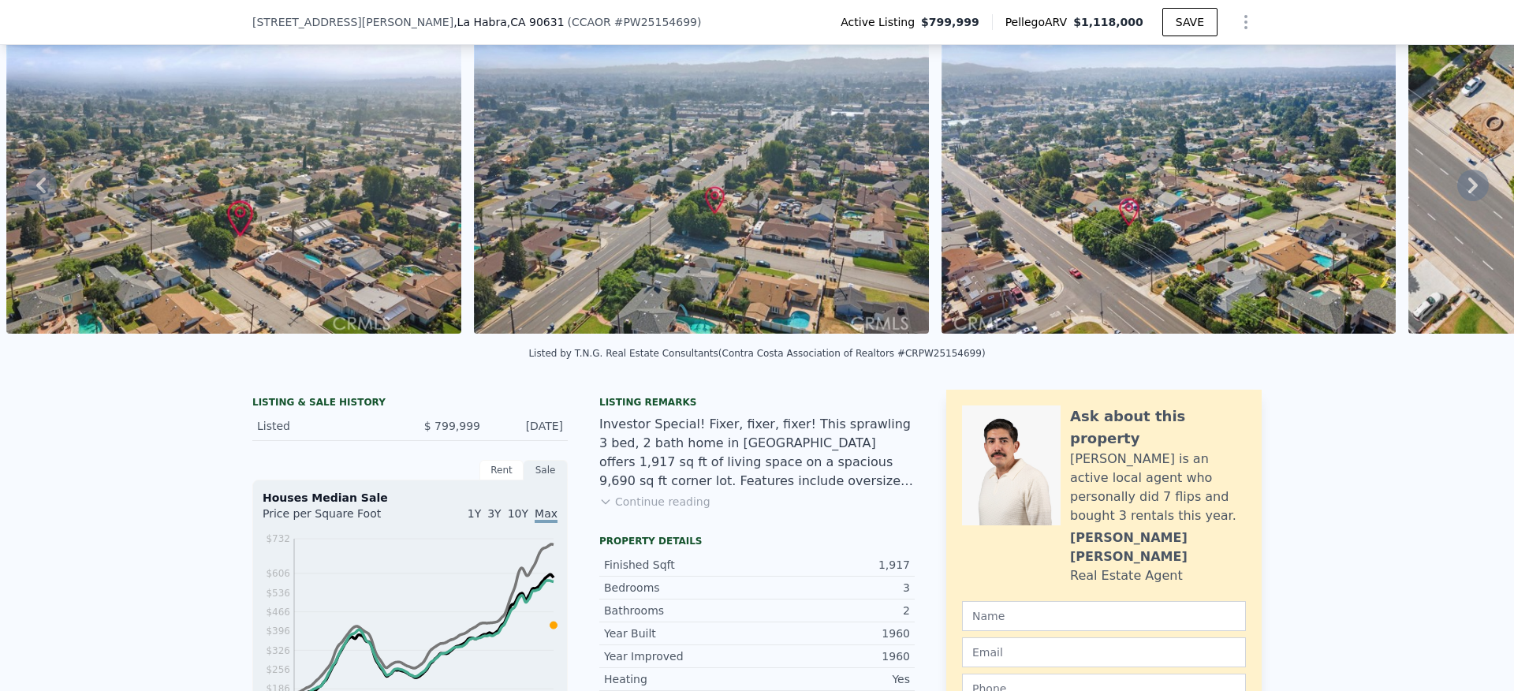
click at [653, 494] on button "Continue reading" at bounding box center [654, 502] width 111 height 16
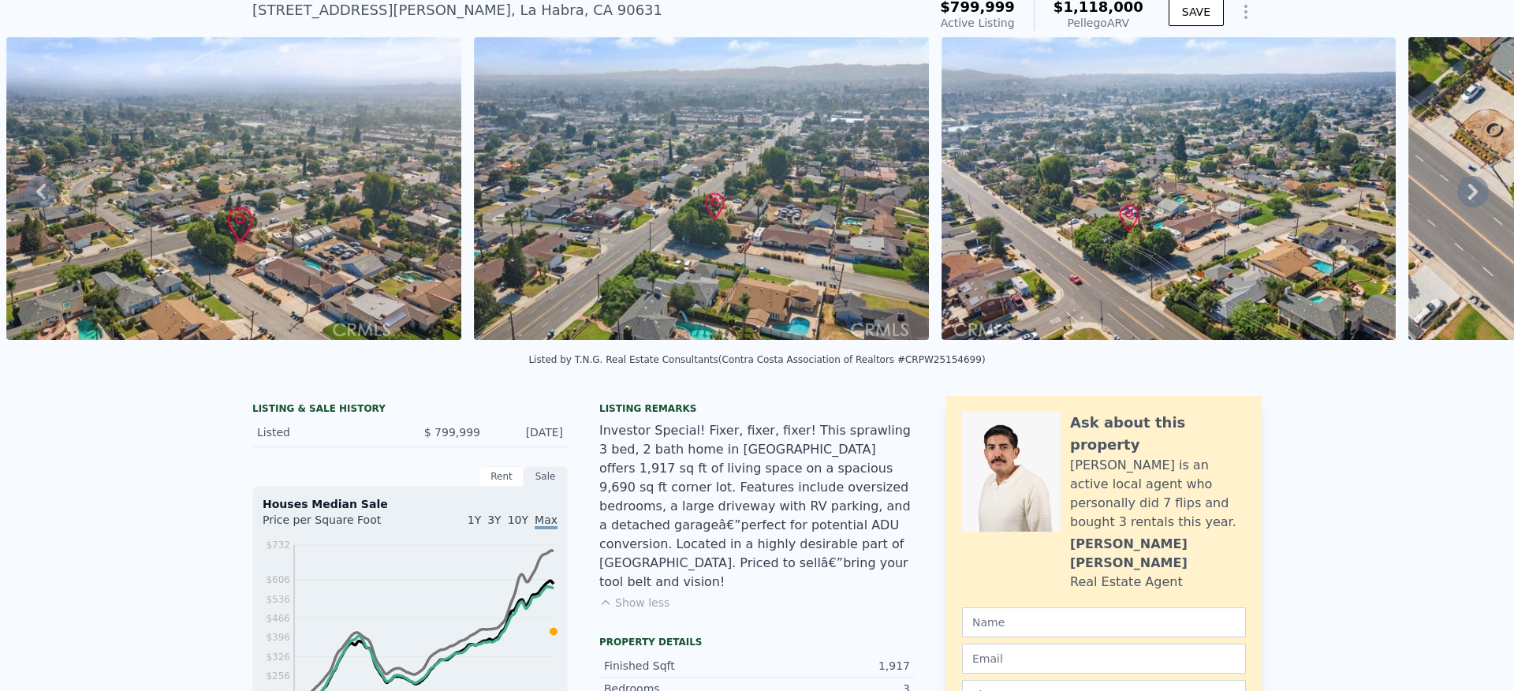
scroll to position [0, 0]
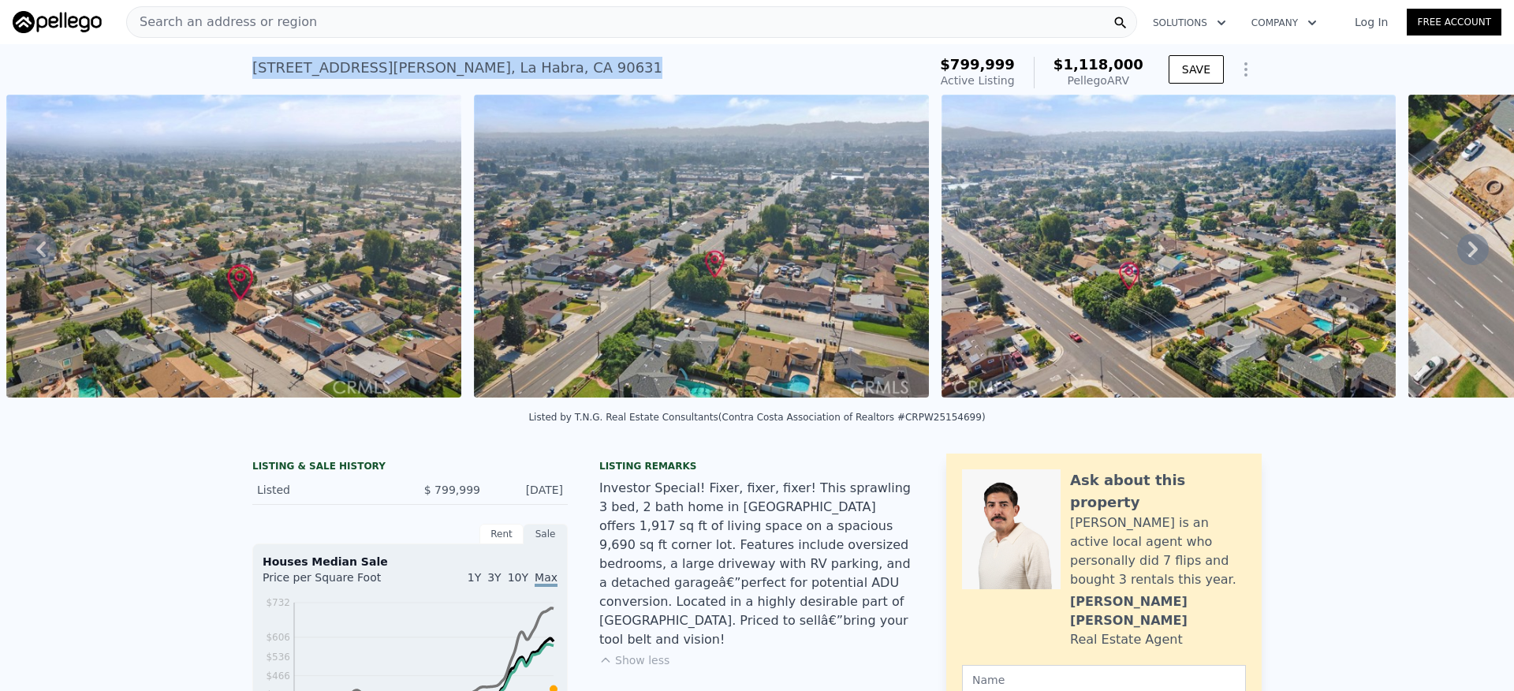
drag, startPoint x: 500, startPoint y: 66, endPoint x: 300, endPoint y: 66, distance: 199.5
click at [237, 66] on div "[STREET_ADDRESS][PERSON_NAME] Active at $799,999 (~ARV $1.118m ) $799,999 Activ…" at bounding box center [757, 69] width 1514 height 50
copy div "[STREET_ADDRESS][PERSON_NAME]"
